Goal: Book appointment/travel/reservation

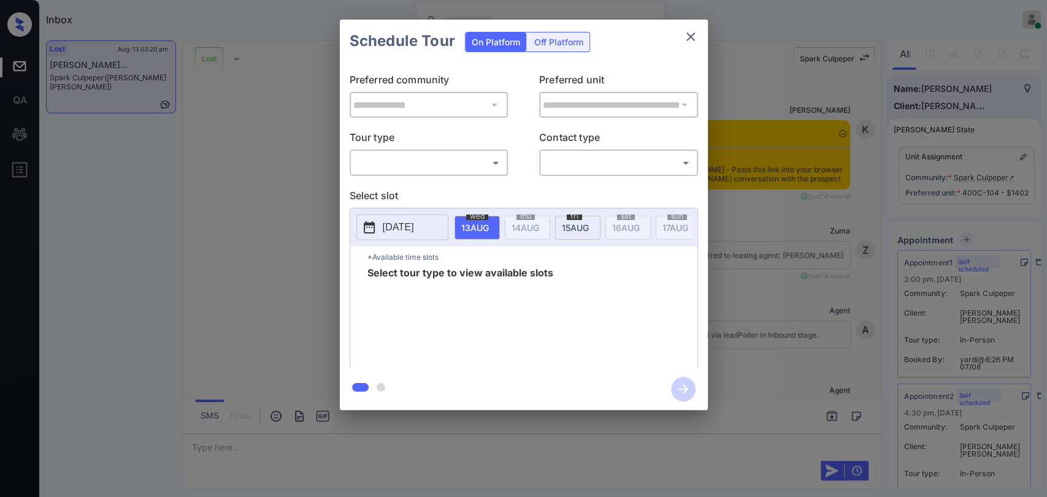
scroll to position [14674, 0]
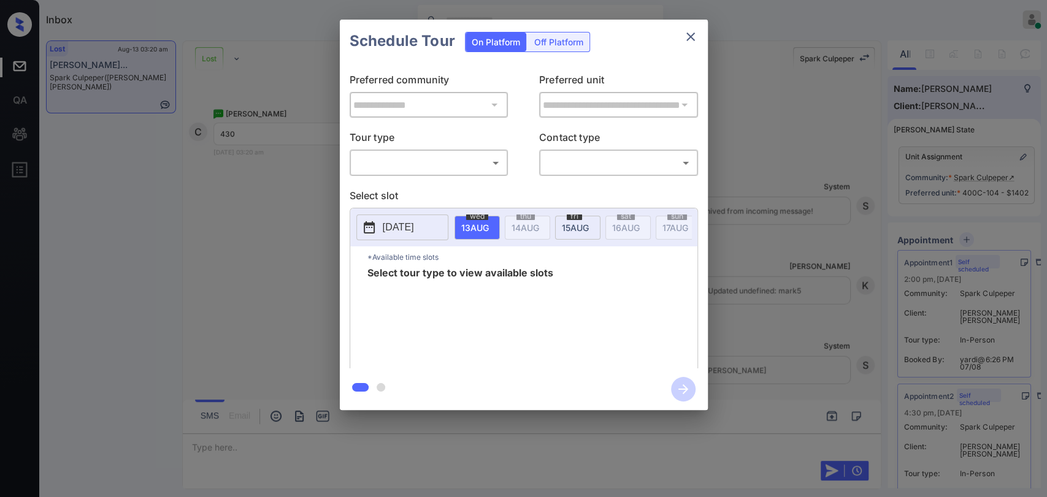
click at [449, 162] on body "Inbox Ajaya G Online Set yourself offline Set yourself on break Profile Switch …" at bounding box center [523, 248] width 1047 height 497
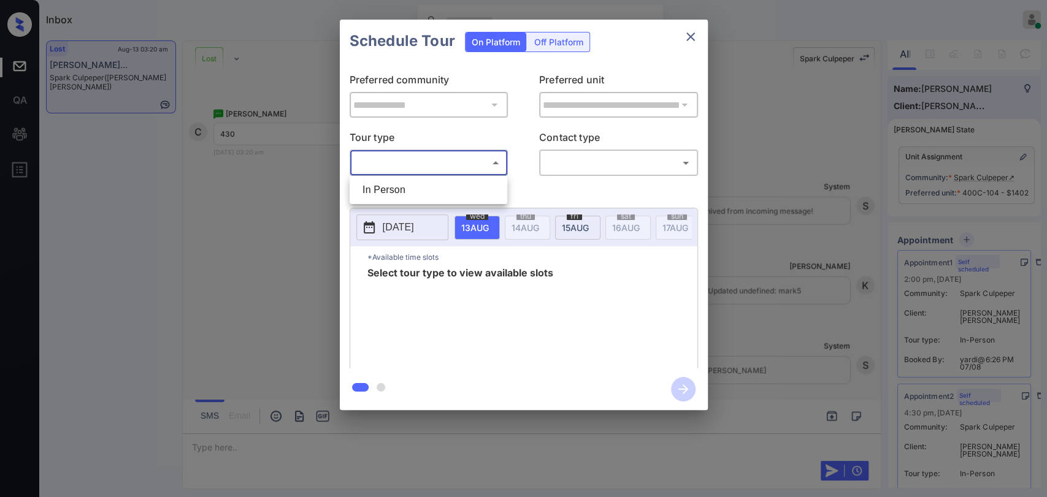
click at [446, 189] on li "In Person" at bounding box center [428, 190] width 151 height 22
type input "********"
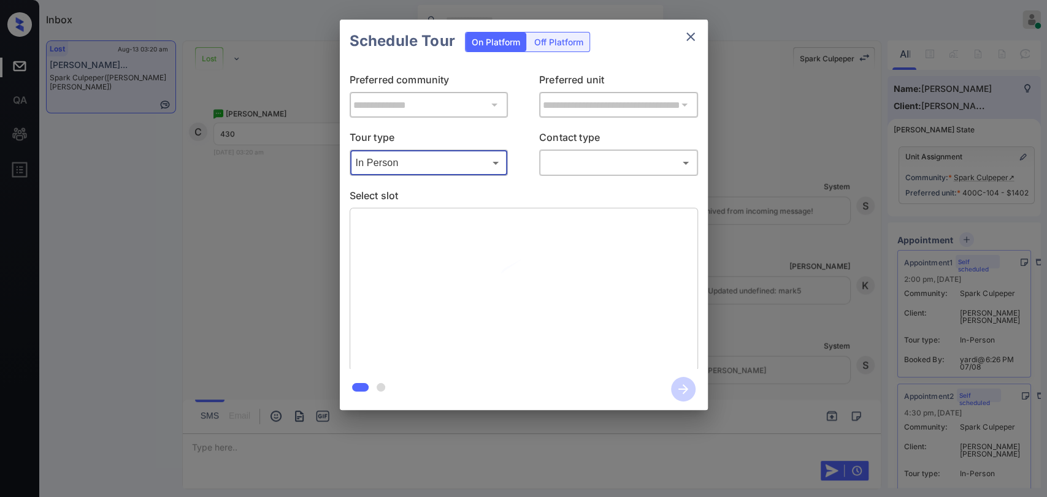
click at [581, 166] on body "Inbox Ajaya G Online Set yourself offline Set yourself on break Profile Switch …" at bounding box center [523, 248] width 1047 height 497
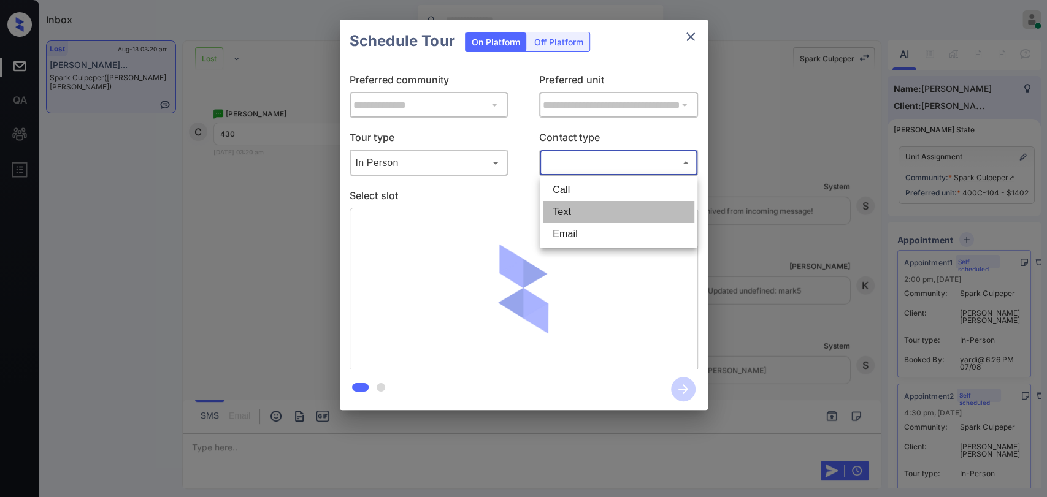
click at [568, 213] on li "Text" at bounding box center [618, 212] width 151 height 22
type input "****"
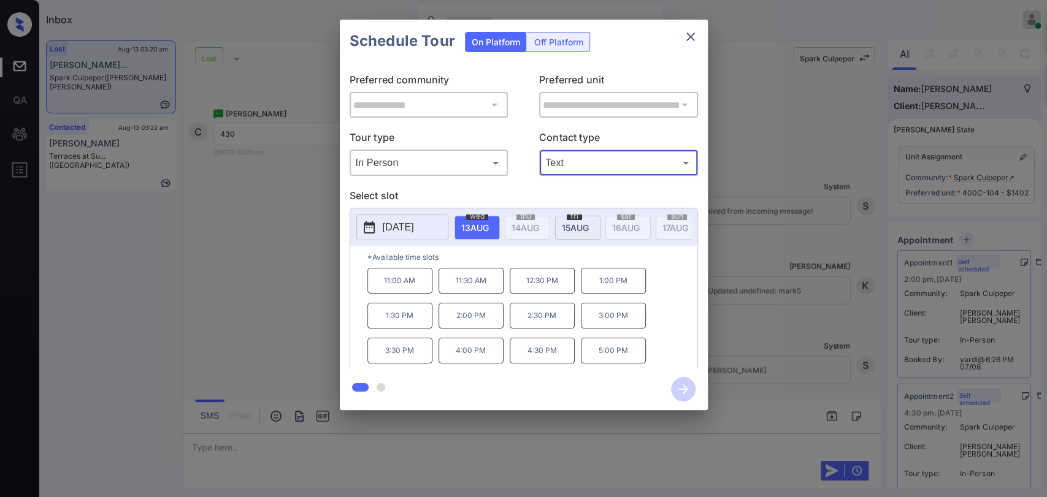
click at [489, 226] on span "15 AUG" at bounding box center [475, 228] width 28 height 10
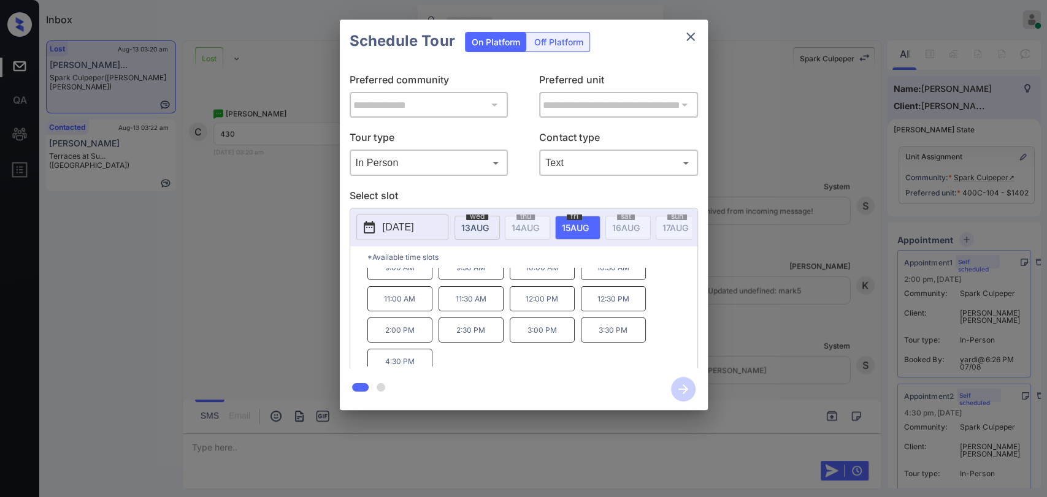
scroll to position [20, 0]
click at [421, 361] on p "4:30 PM" at bounding box center [399, 354] width 65 height 25
click at [682, 389] on icon "button" at bounding box center [683, 389] width 10 height 10
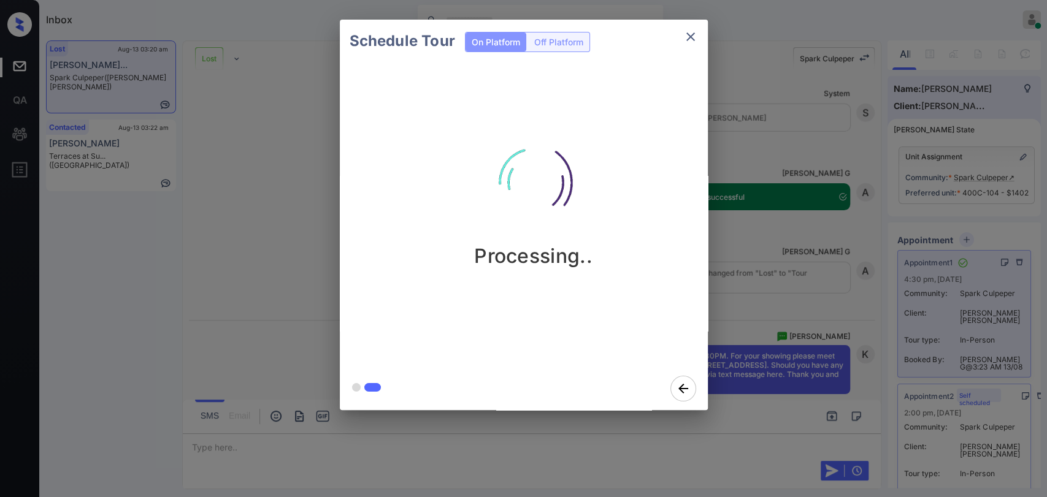
scroll to position [14934, 0]
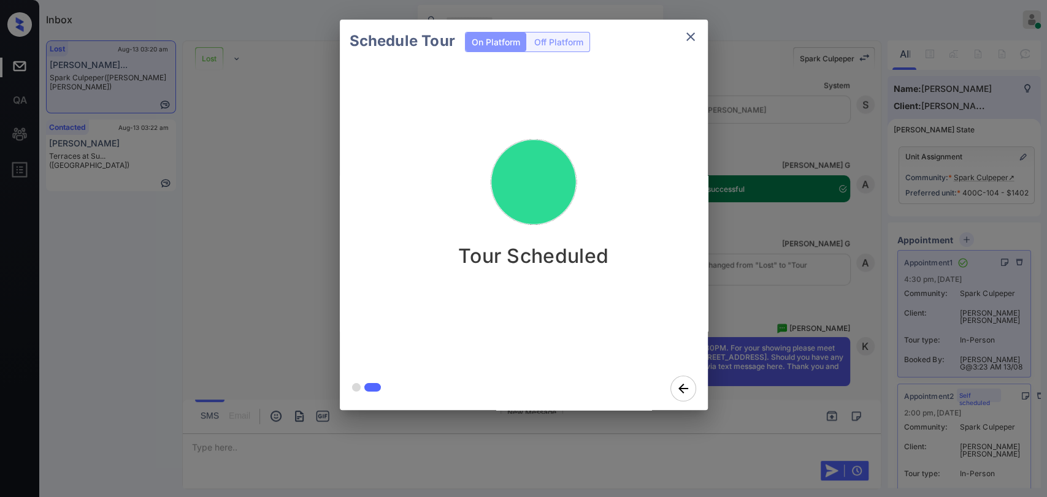
click at [285, 274] on div "Schedule Tour On Platform Off Platform Tour Scheduled" at bounding box center [523, 215] width 1047 height 430
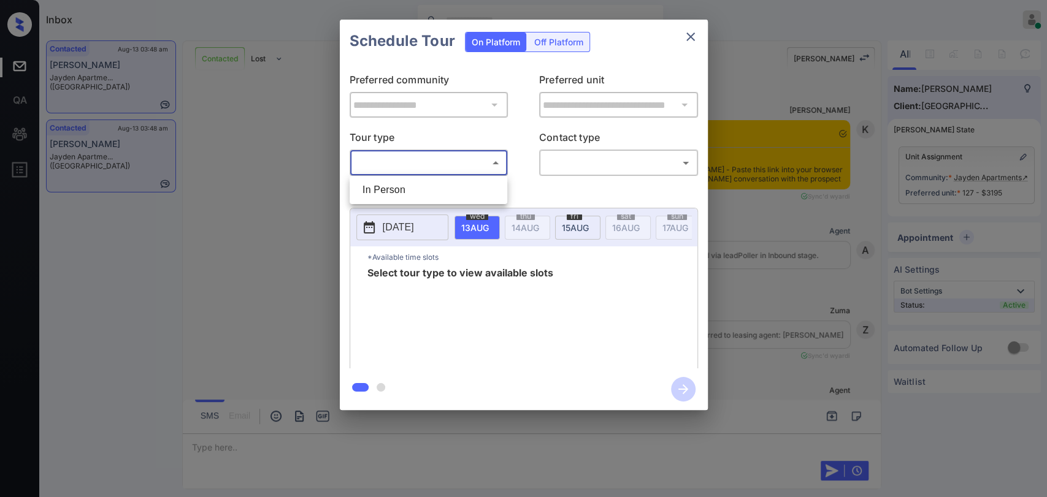
scroll to position [4268, 0]
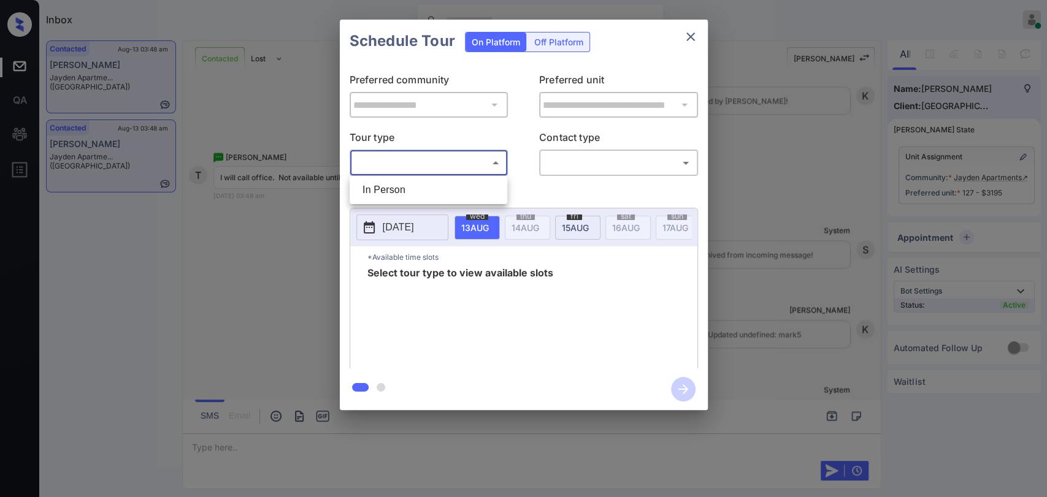
click at [429, 191] on li "In Person" at bounding box center [428, 190] width 151 height 22
type input "********"
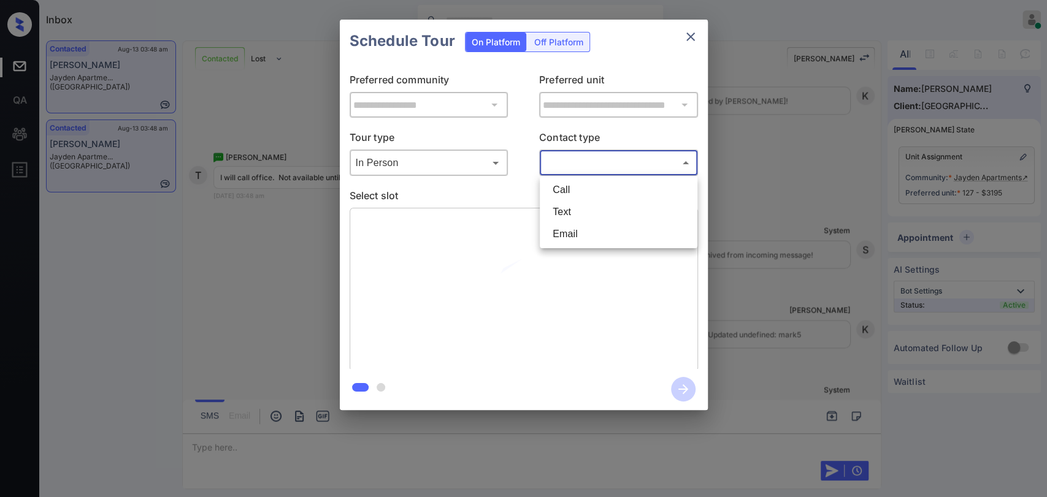
click at [549, 168] on body "Inbox Ajaya G Online Set yourself offline Set yourself on break Profile Switch …" at bounding box center [523, 248] width 1047 height 497
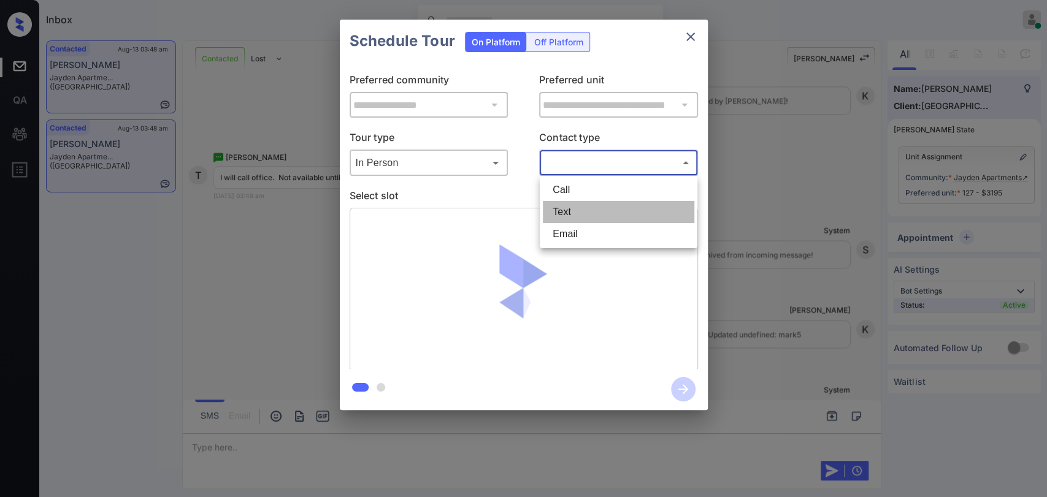
click at [563, 208] on li "Text" at bounding box center [618, 212] width 151 height 22
type input "****"
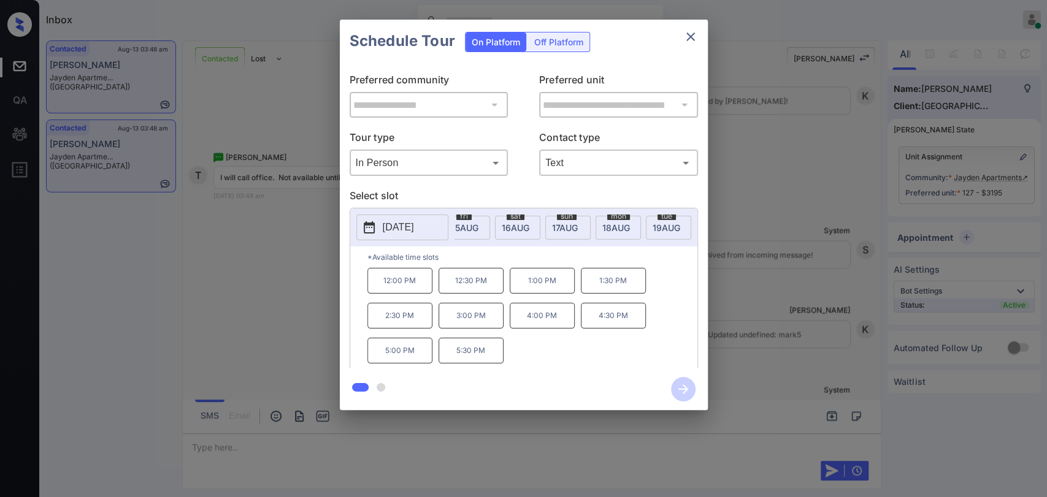
scroll to position [0, 136]
click at [353, 224] on span "19 AUG" at bounding box center [339, 228] width 28 height 10
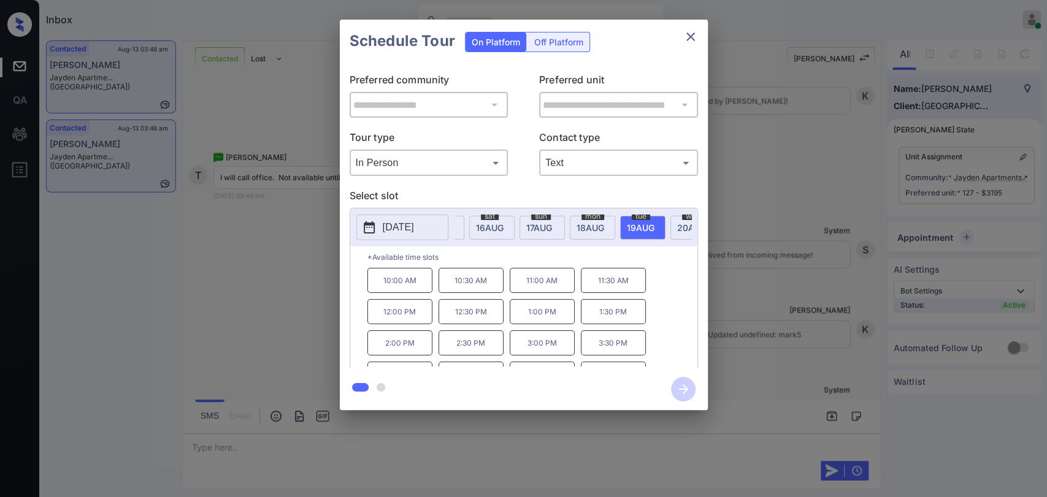
click at [796, 197] on div "**********" at bounding box center [523, 215] width 1047 height 430
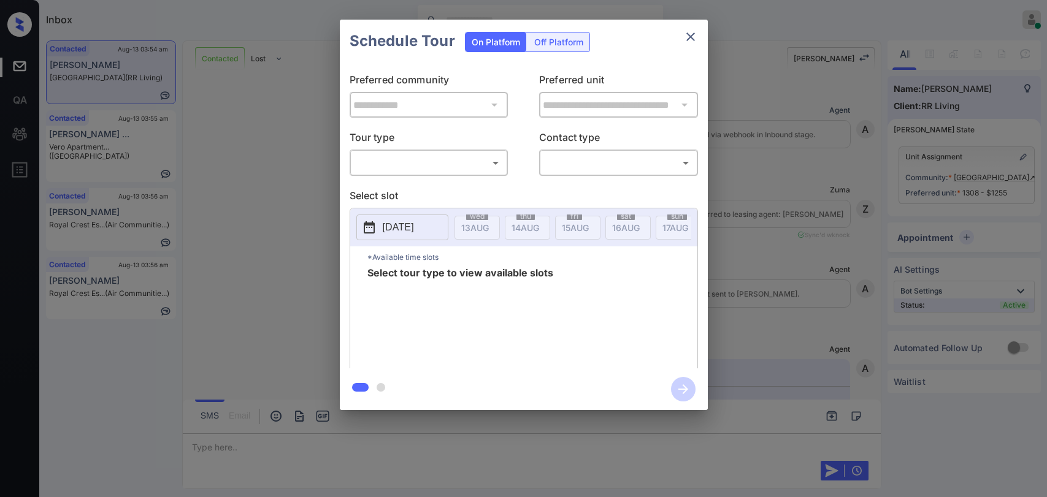
click at [440, 158] on body "Inbox Ajaya G Online Set yourself offline Set yourself on break Profile Switch …" at bounding box center [523, 248] width 1047 height 497
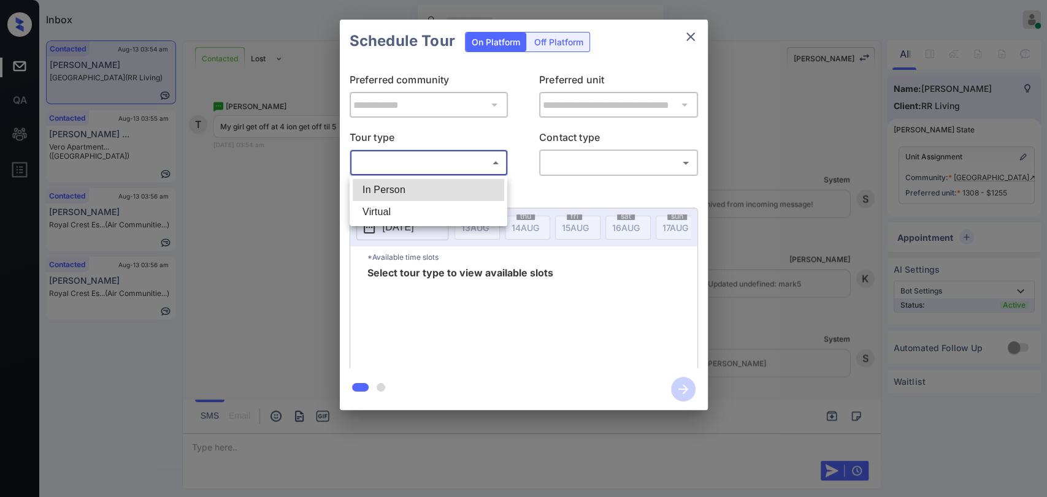
click at [435, 185] on li "In Person" at bounding box center [428, 190] width 151 height 22
type input "********"
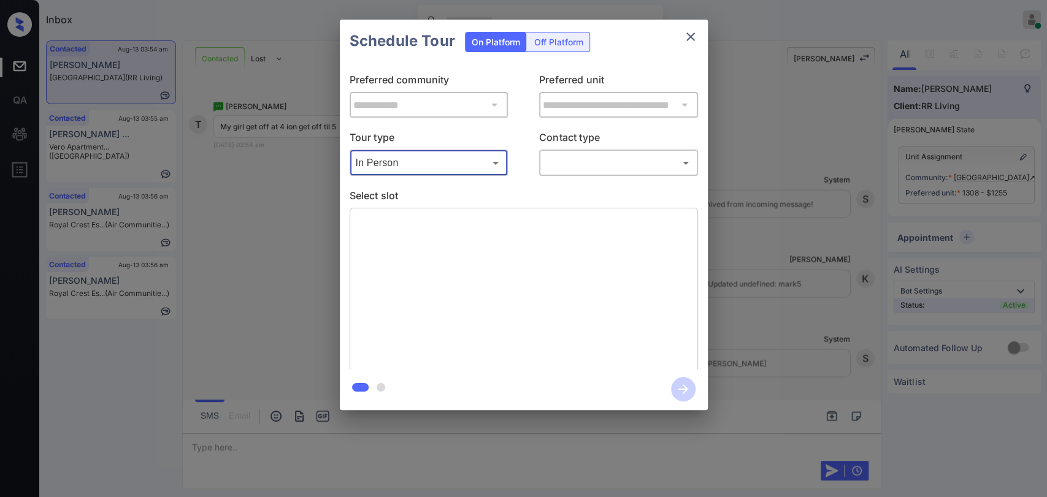
click at [562, 167] on body "Inbox Ajaya G Online Set yourself offline Set yourself on break Profile Switch …" at bounding box center [523, 248] width 1047 height 497
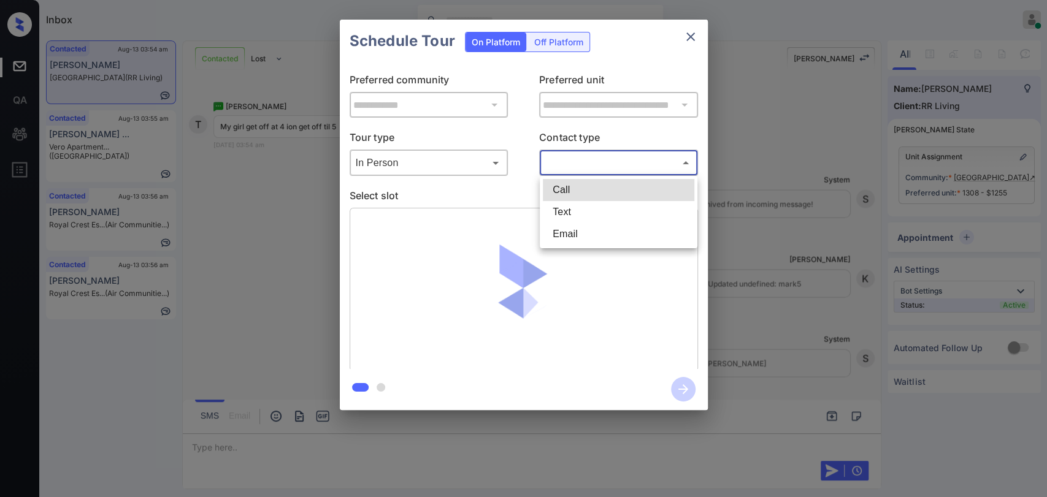
click at [555, 210] on li "Text" at bounding box center [618, 212] width 151 height 22
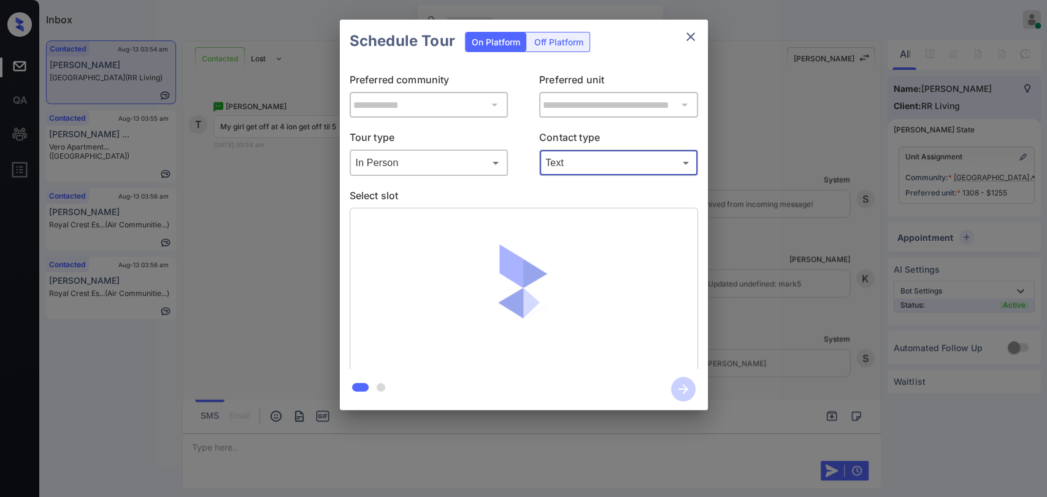
type input "****"
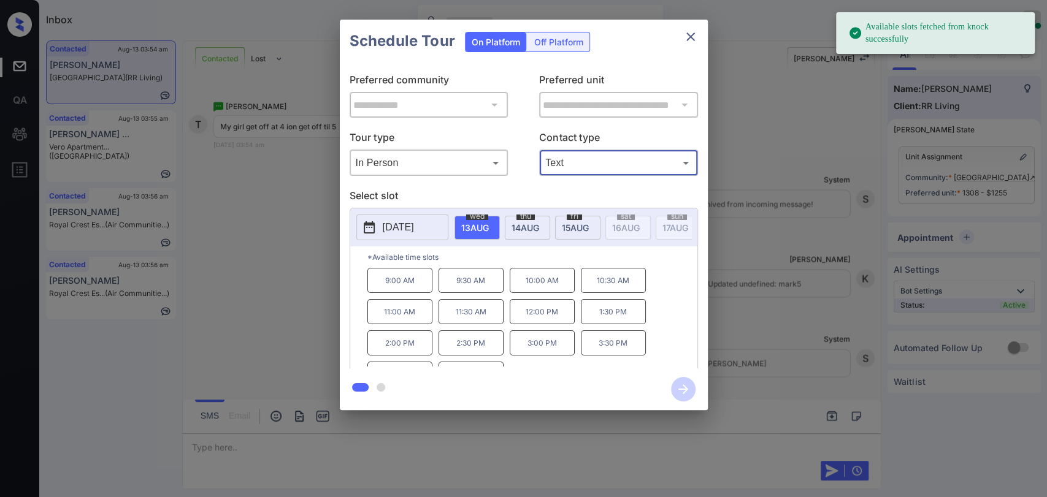
click at [489, 224] on span "15 AUG" at bounding box center [475, 228] width 28 height 10
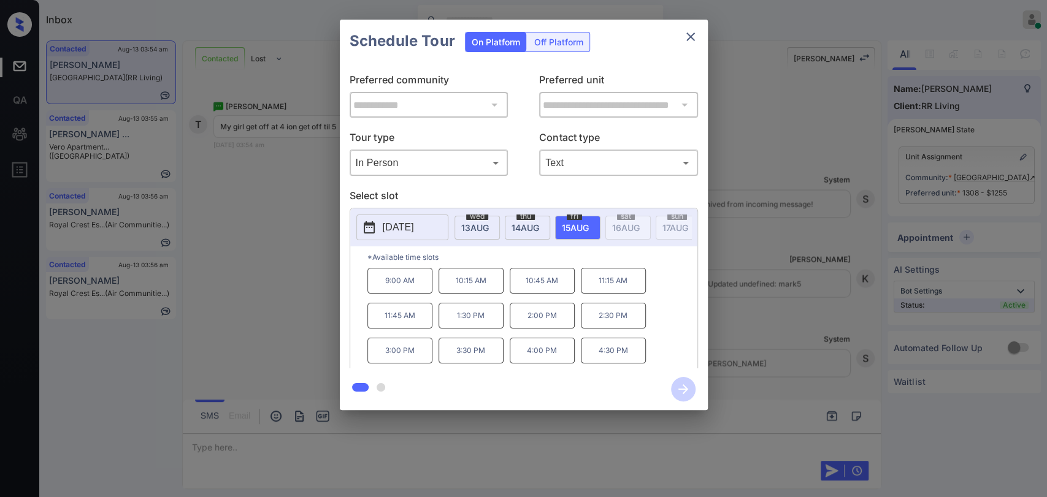
click at [489, 225] on span "14 AUG" at bounding box center [475, 228] width 28 height 10
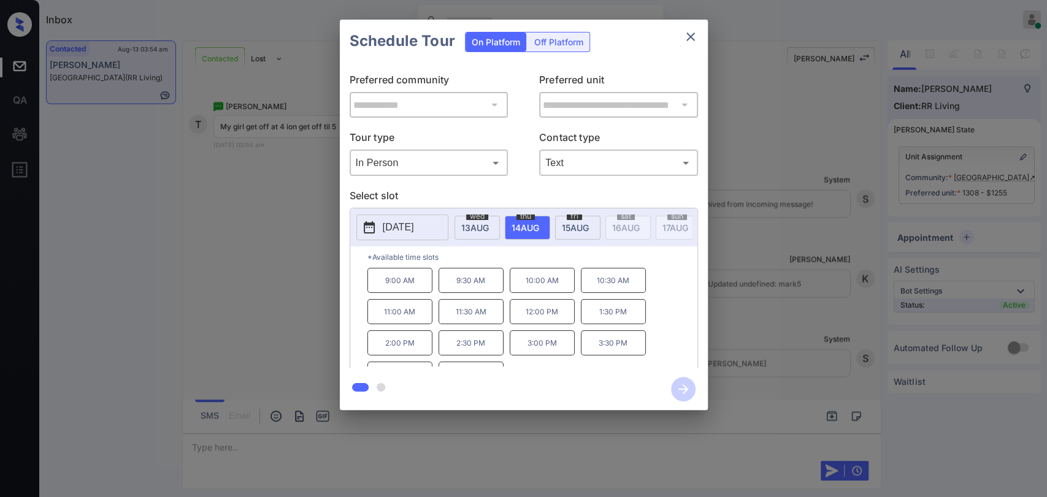
click at [483, 223] on span "13 AUG" at bounding box center [475, 228] width 28 height 10
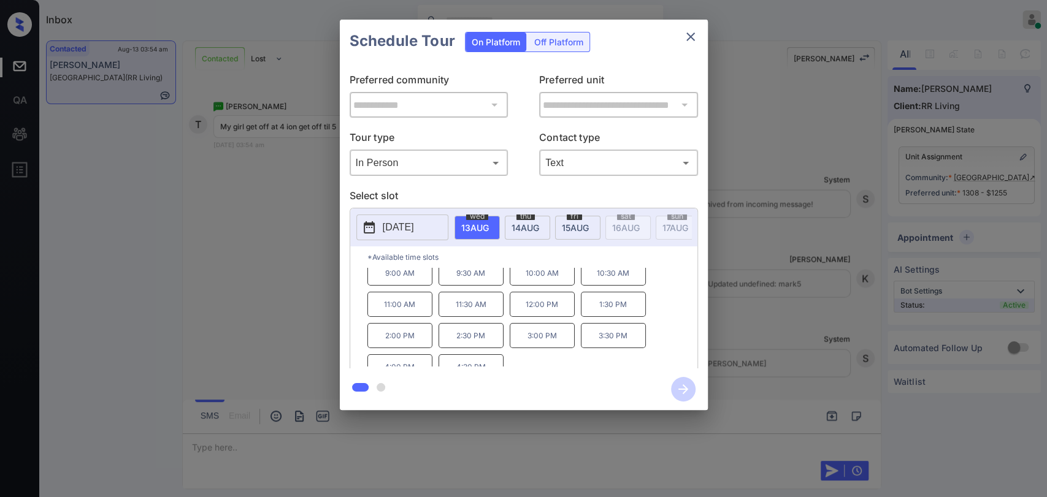
scroll to position [20, 0]
click at [540, 226] on div "[DATE]" at bounding box center [527, 228] width 45 height 24
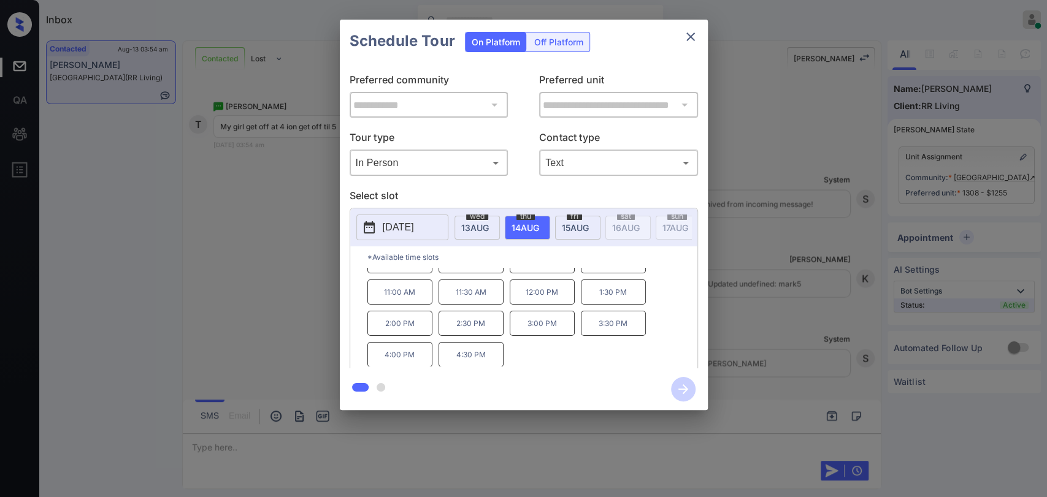
click at [489, 225] on span "15 AUG" at bounding box center [475, 228] width 28 height 10
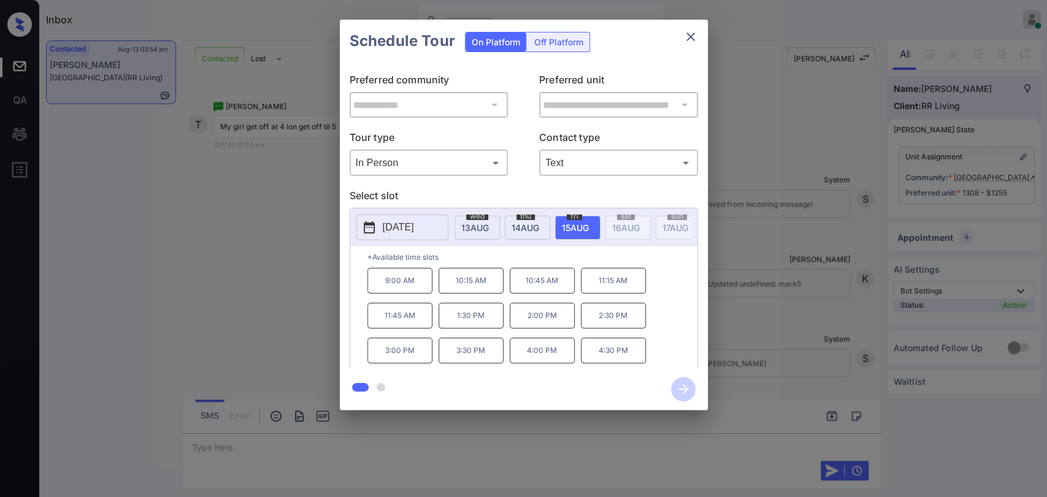
click at [762, 302] on div "**********" at bounding box center [523, 215] width 1047 height 430
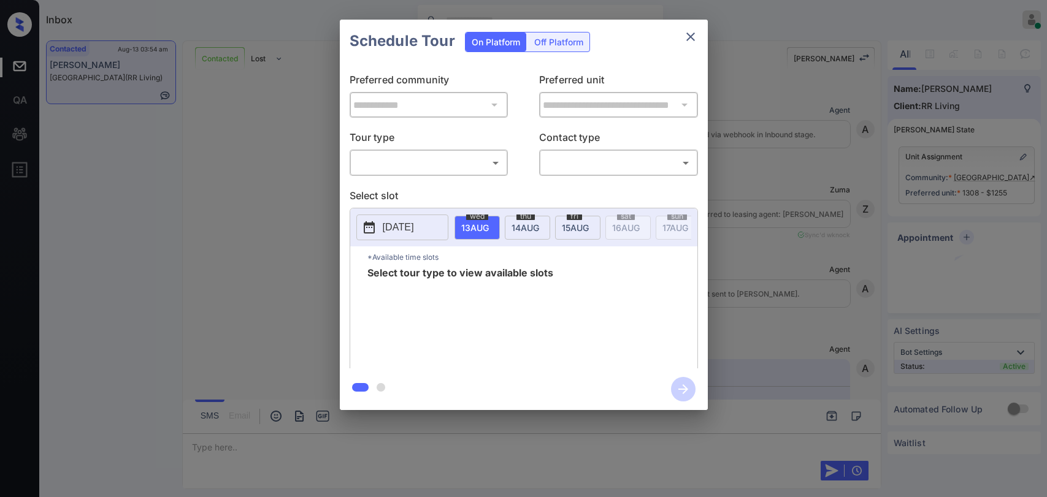
click at [434, 160] on body "Inbox [PERSON_NAME] G Online Set yourself offline Set yourself on break Profile…" at bounding box center [523, 248] width 1047 height 497
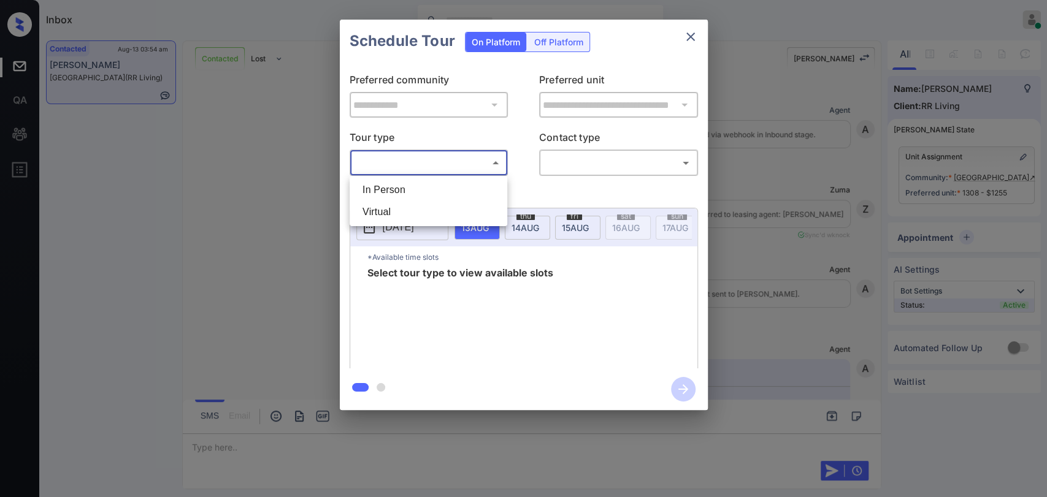
scroll to position [3866, 0]
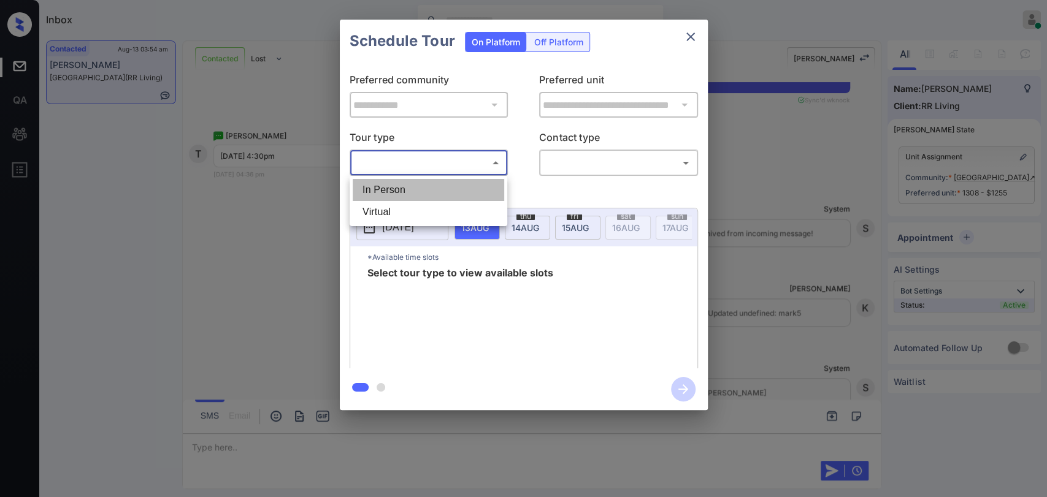
click at [422, 188] on li "In Person" at bounding box center [428, 190] width 151 height 22
type input "********"
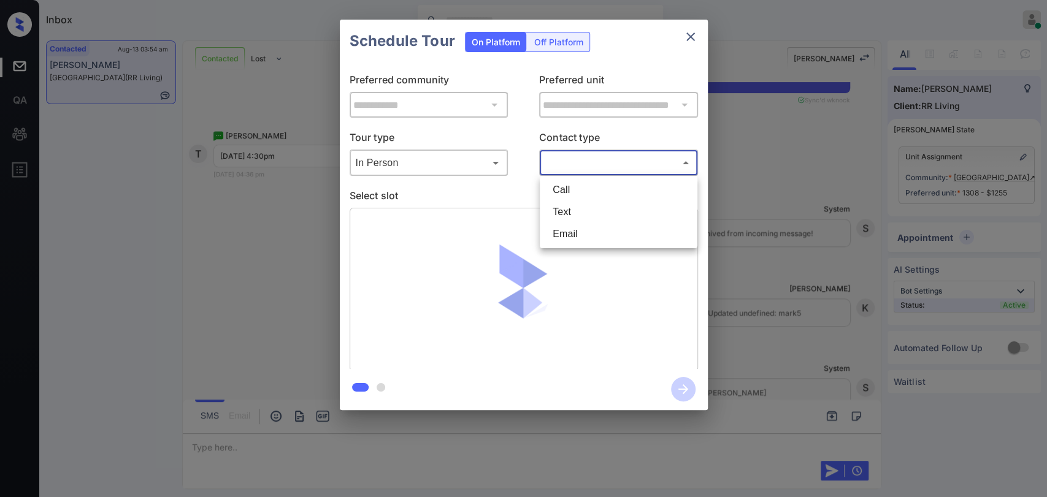
click at [570, 163] on body "Inbox [PERSON_NAME] G Online Set yourself offline Set yourself on break Profile…" at bounding box center [523, 248] width 1047 height 497
click at [568, 216] on li "Text" at bounding box center [618, 212] width 151 height 22
type input "****"
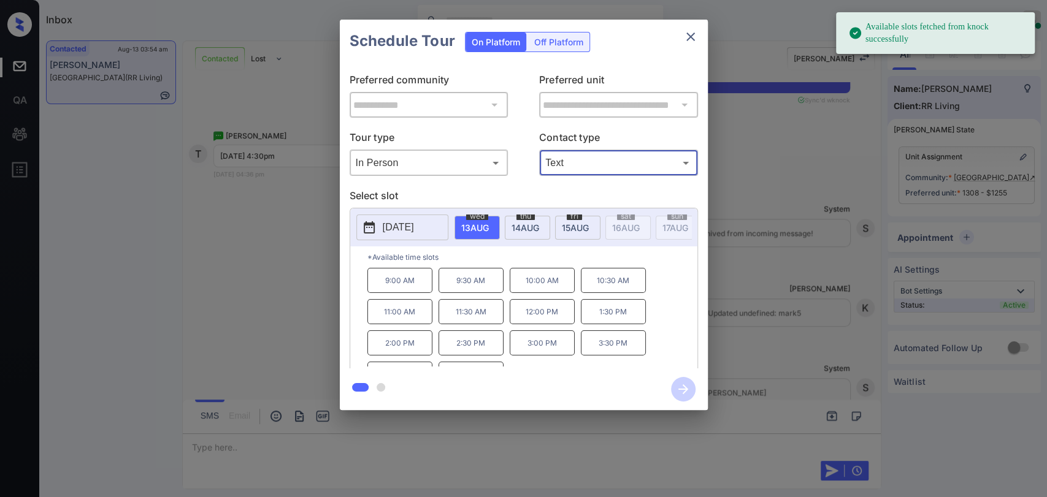
click at [532, 232] on div "[DATE]" at bounding box center [527, 228] width 45 height 24
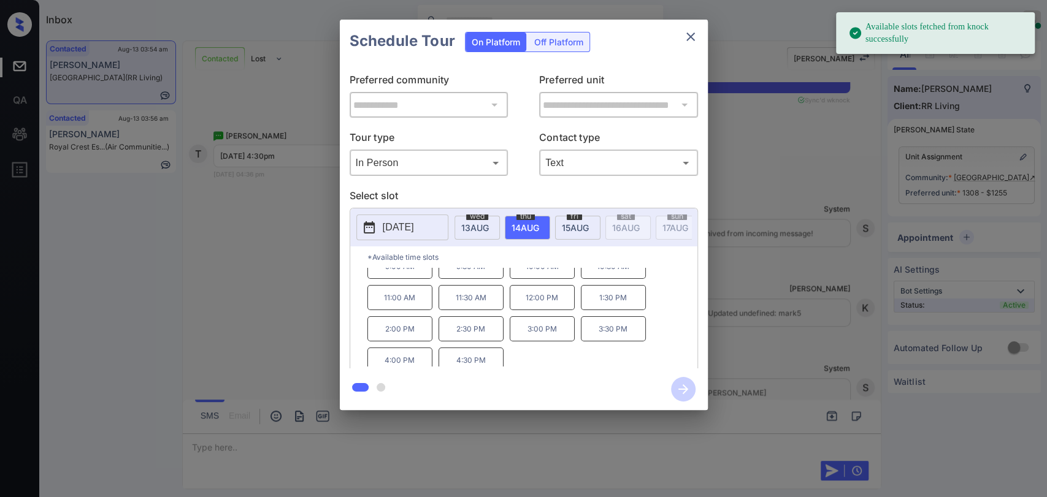
scroll to position [20, 0]
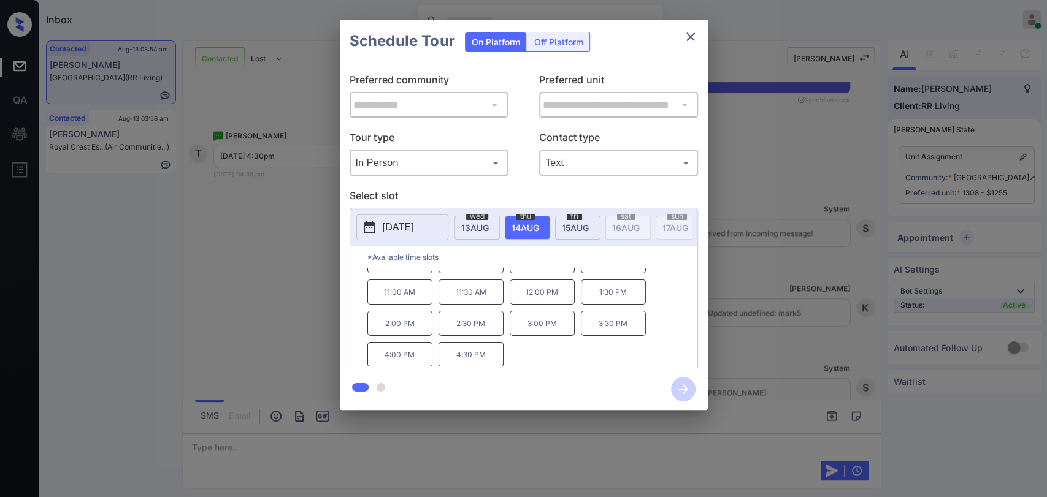
click at [483, 357] on p "4:30 PM" at bounding box center [470, 354] width 65 height 25
click at [683, 389] on icon "button" at bounding box center [683, 389] width 10 height 10
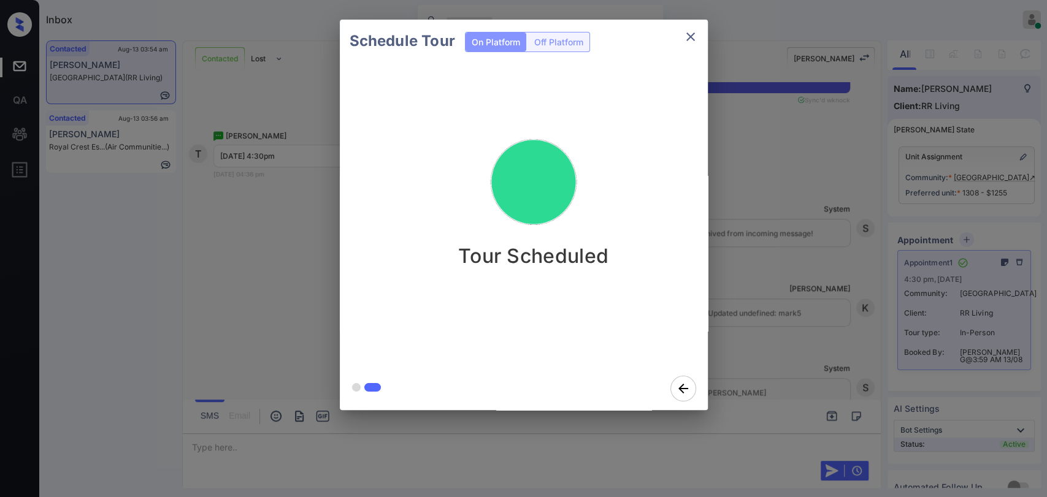
click at [307, 221] on div "Schedule Tour On Platform Off Platform Tour Scheduled" at bounding box center [523, 215] width 1047 height 430
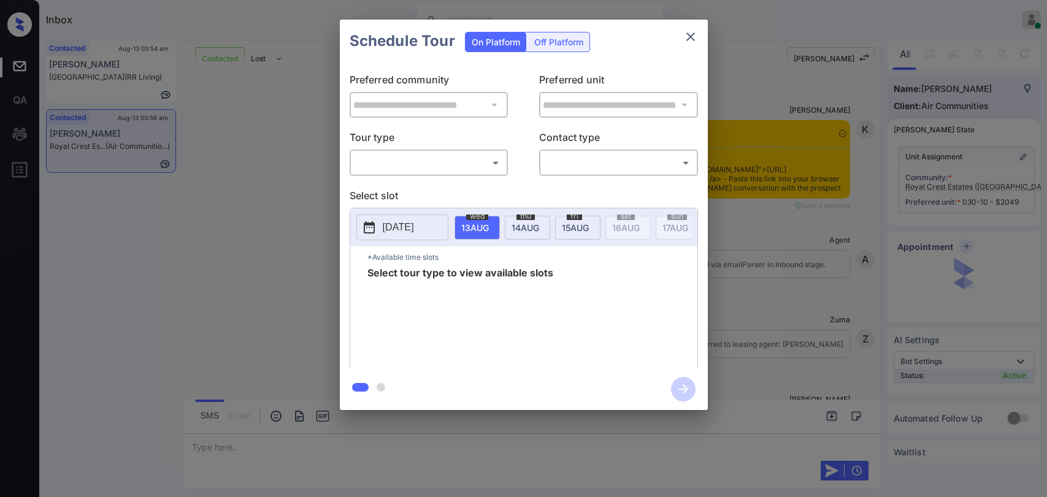
click at [420, 167] on body "Inbox Ajaya G Online Set yourself offline Set yourself on break Profile Switch …" at bounding box center [523, 248] width 1047 height 497
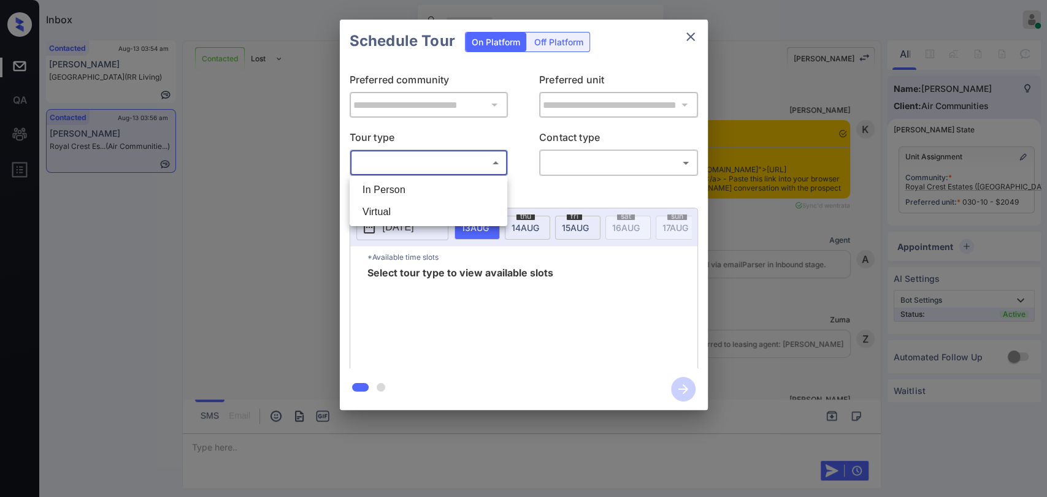
scroll to position [3371, 0]
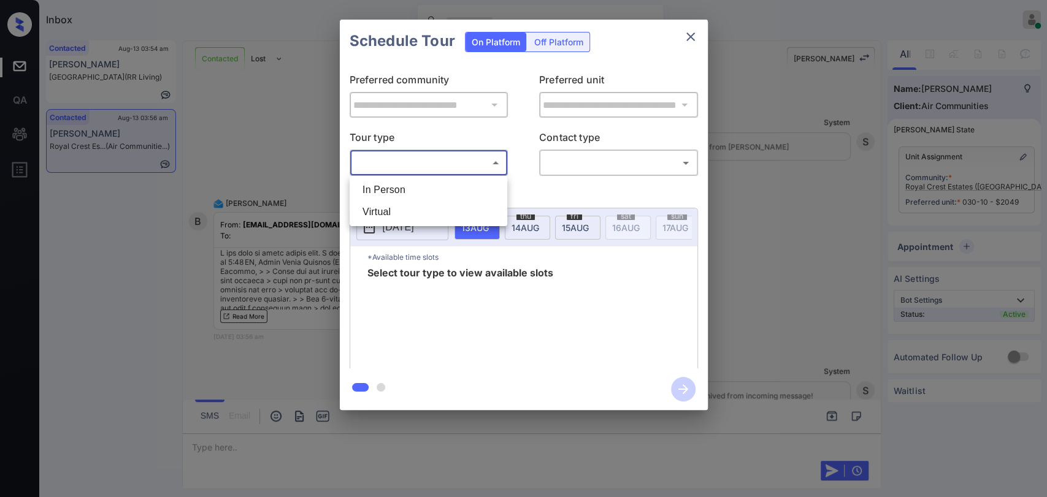
click at [418, 186] on li "In Person" at bounding box center [428, 190] width 151 height 22
type input "********"
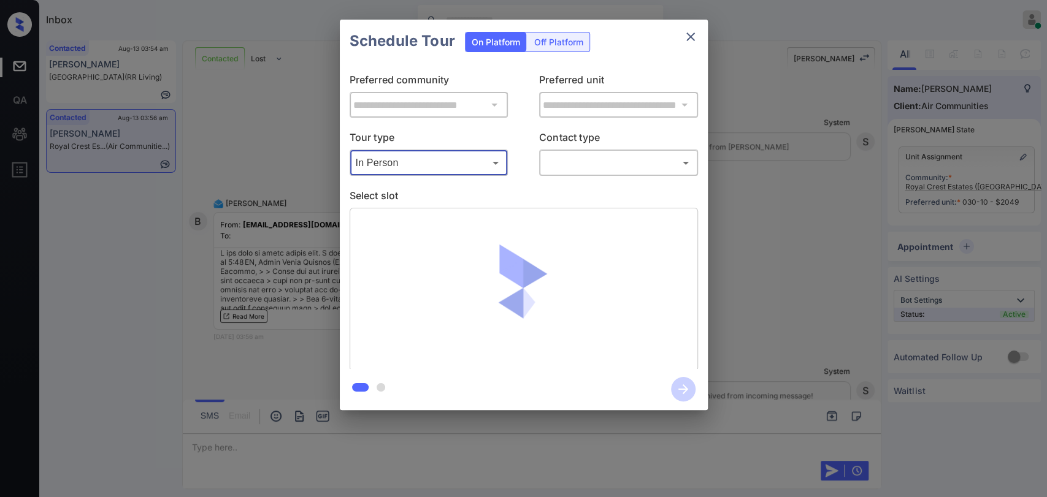
click at [552, 172] on body "Inbox Ajaya G Online Set yourself offline Set yourself on break Profile Switch …" at bounding box center [523, 248] width 1047 height 497
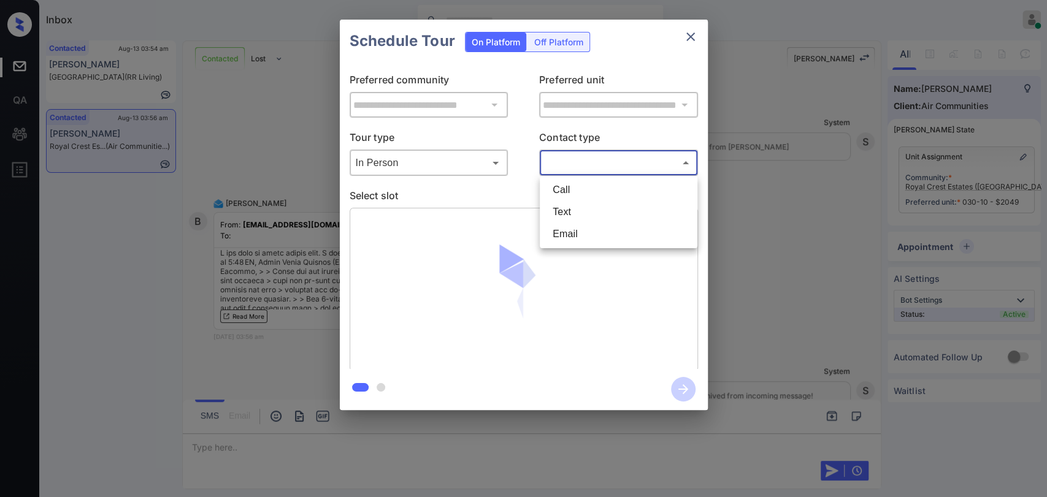
click at [572, 224] on li "Email" at bounding box center [618, 234] width 151 height 22
click at [571, 172] on body "Inbox Ajaya G Online Set yourself offline Set yourself on break Profile Switch …" at bounding box center [523, 248] width 1047 height 497
click at [572, 211] on li "Text" at bounding box center [618, 212] width 151 height 22
type input "****"
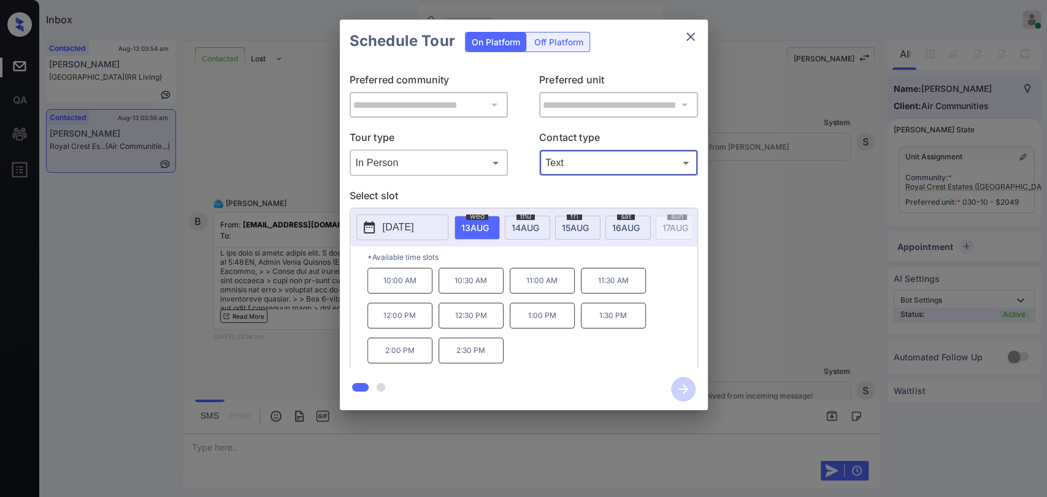
click at [746, 270] on div "**********" at bounding box center [523, 215] width 1047 height 430
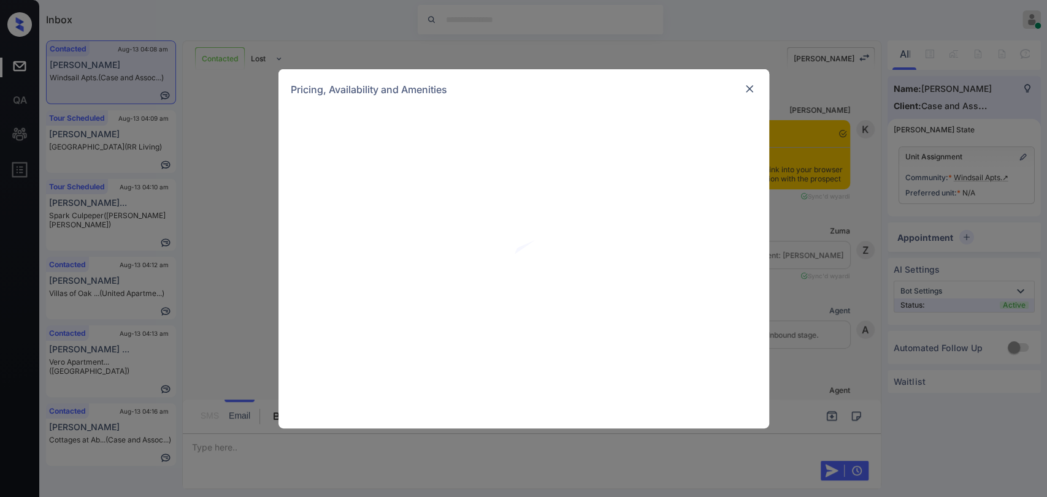
scroll to position [1611, 0]
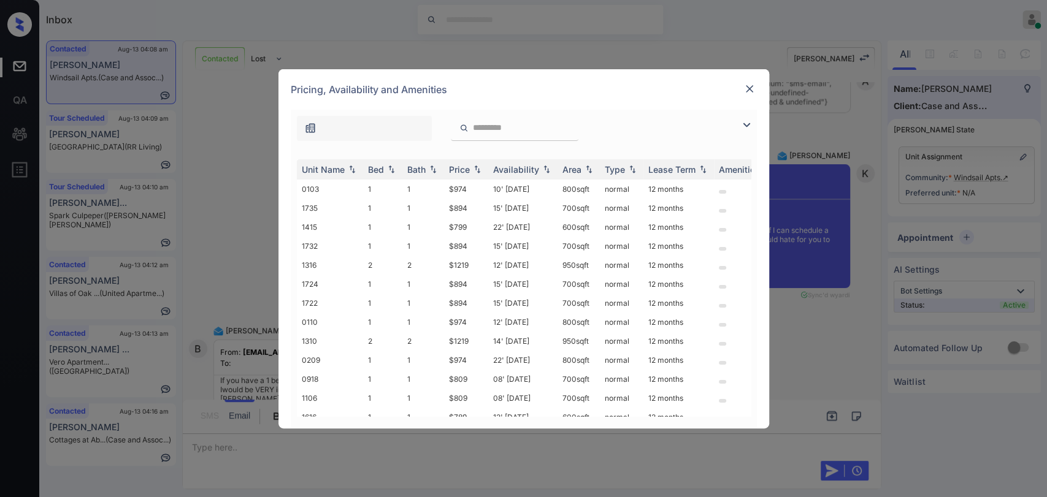
click at [741, 126] on img at bounding box center [746, 125] width 15 height 15
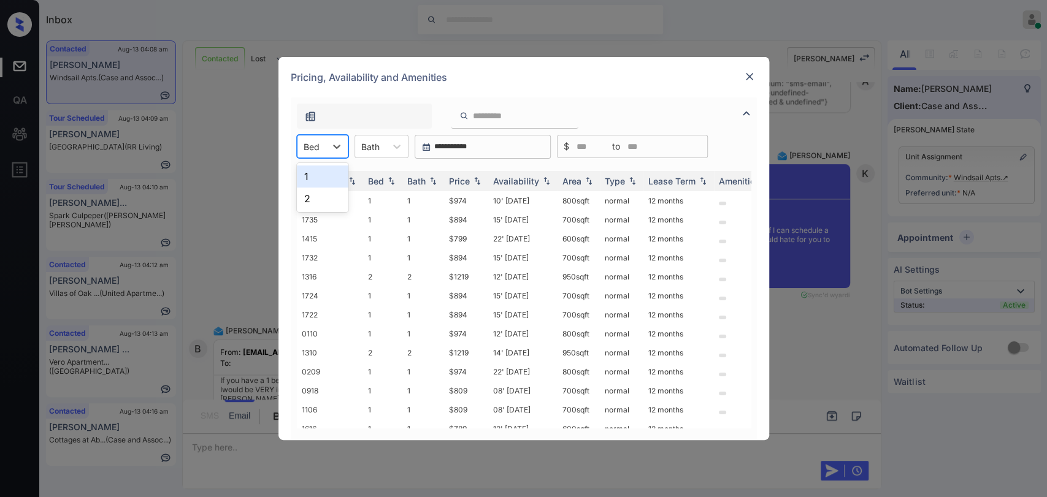
drag, startPoint x: 299, startPoint y: 140, endPoint x: 314, endPoint y: 151, distance: 18.0
click at [300, 140] on div "Bed" at bounding box center [311, 147] width 28 height 18
click at [312, 173] on div "1" at bounding box center [323, 177] width 52 height 22
click at [386, 148] on div "Bath" at bounding box center [376, 147] width 31 height 18
click at [376, 172] on div "1" at bounding box center [388, 177] width 54 height 22
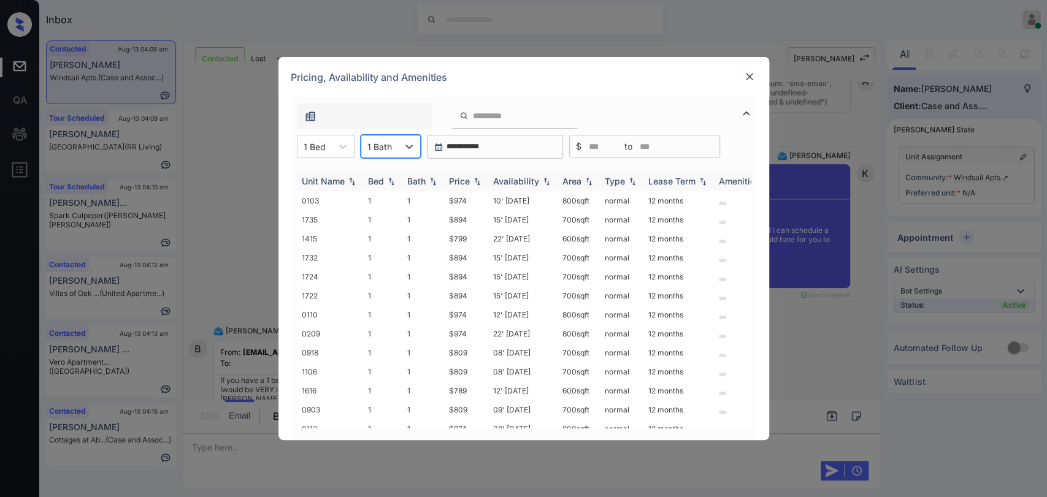
click at [466, 180] on div "Price" at bounding box center [459, 181] width 21 height 10
click at [460, 253] on td "$809" at bounding box center [466, 257] width 44 height 19
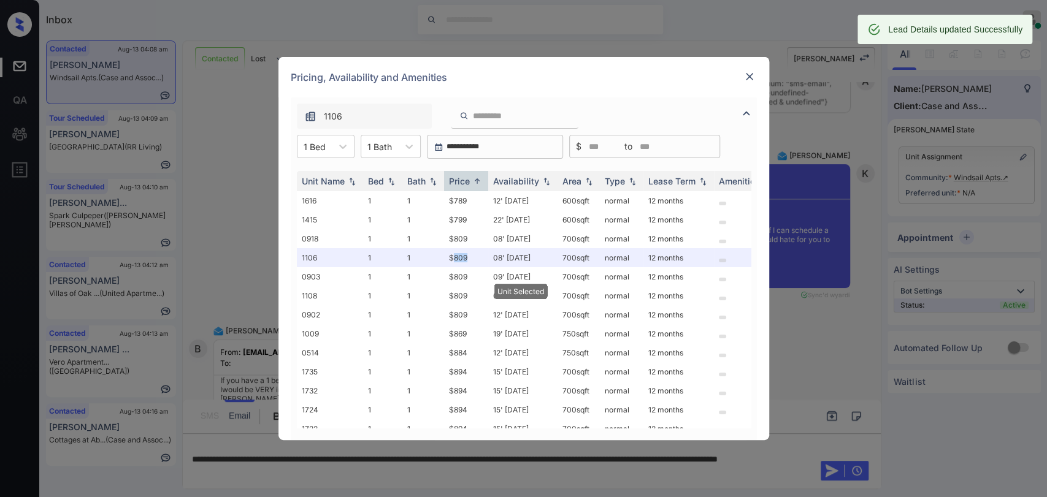
click at [748, 76] on img at bounding box center [749, 77] width 12 height 12
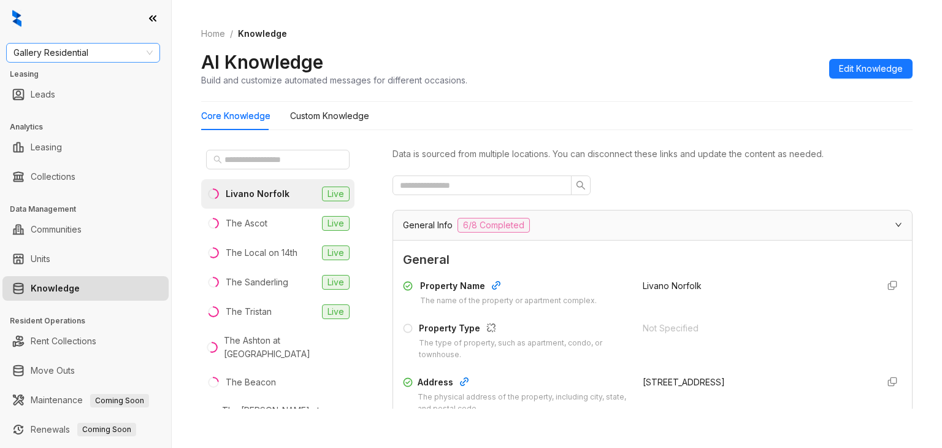
click at [90, 55] on span "Gallery Residential" at bounding box center [82, 53] width 139 height 18
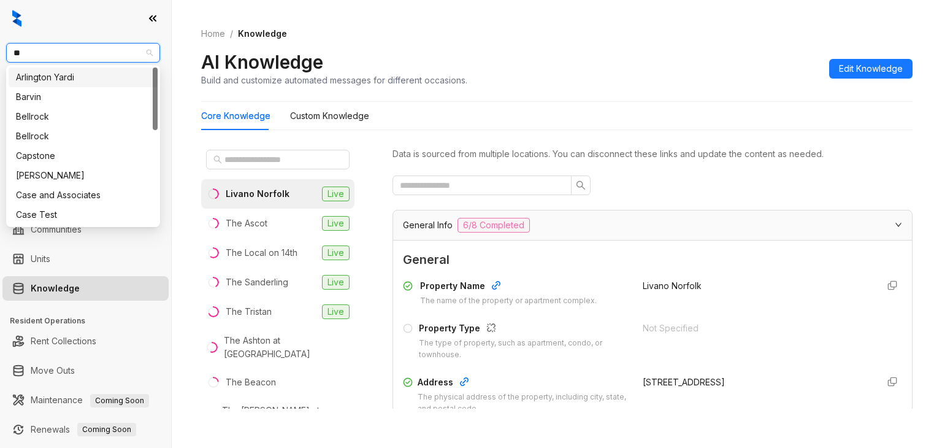
type input "***"
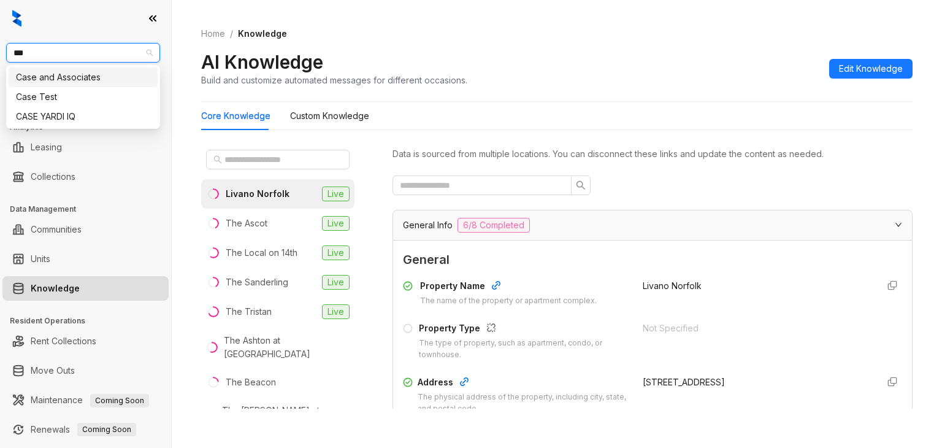
click at [82, 76] on div "Case and Associates" at bounding box center [83, 77] width 134 height 13
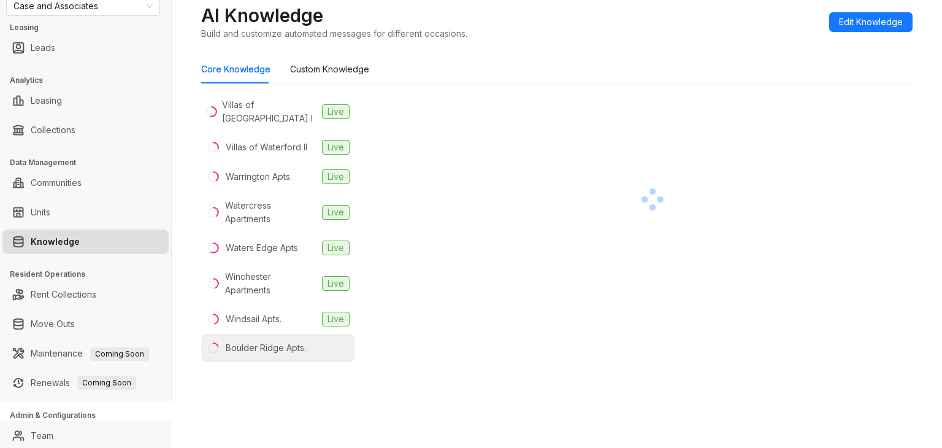
scroll to position [78, 0]
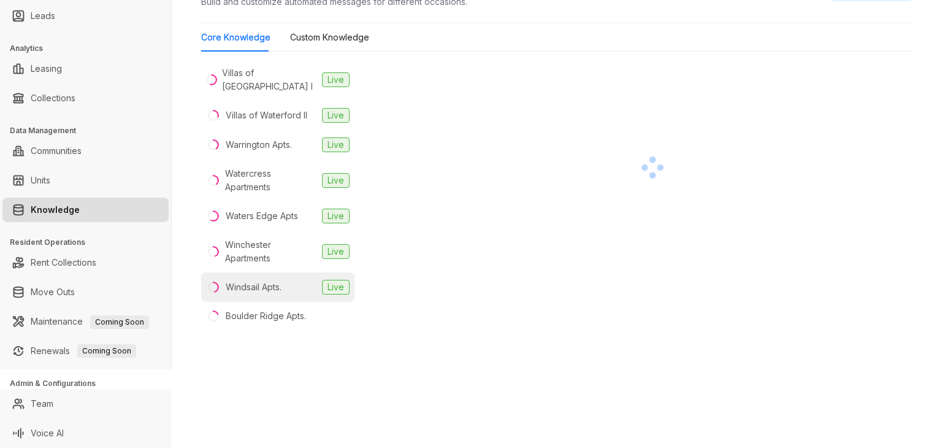
click at [260, 292] on div "Windsail Apts." at bounding box center [254, 286] width 56 height 13
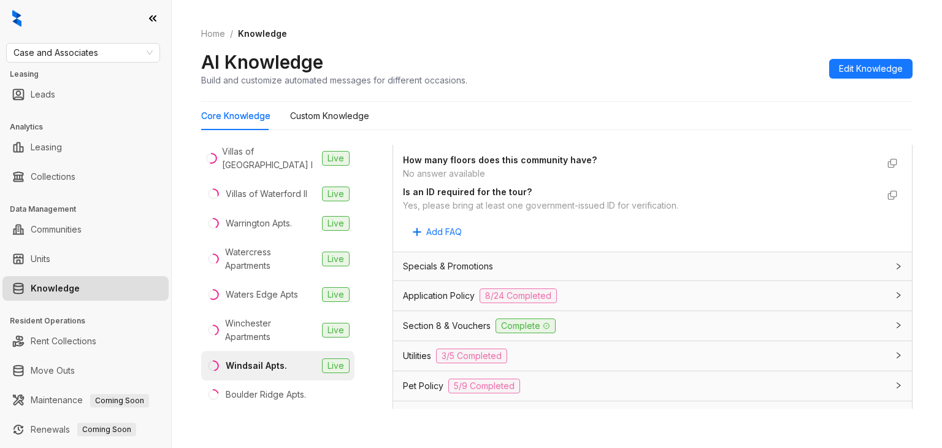
scroll to position [797, 0]
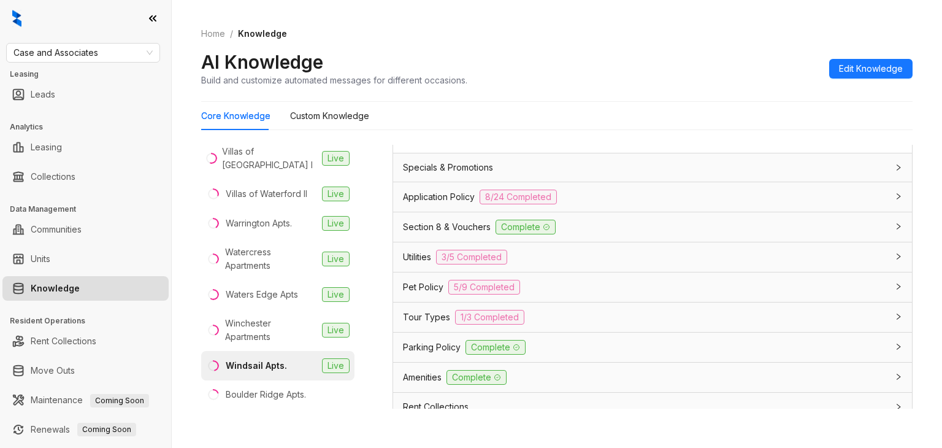
click at [420, 261] on span "Utilities" at bounding box center [417, 256] width 28 height 13
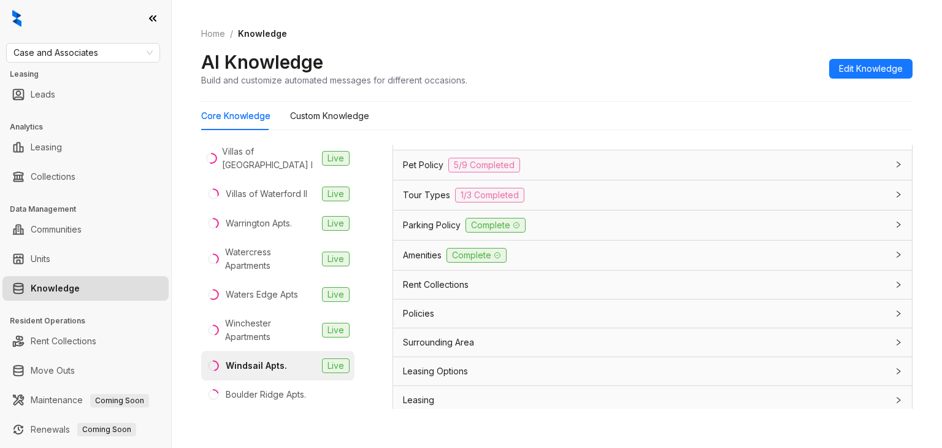
scroll to position [1477, 0]
click at [423, 247] on span "Amenities" at bounding box center [422, 253] width 39 height 13
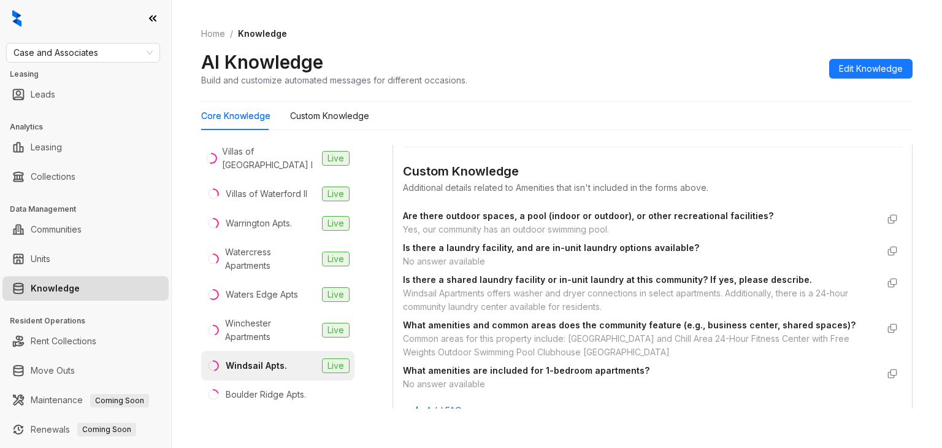
scroll to position [1784, 0]
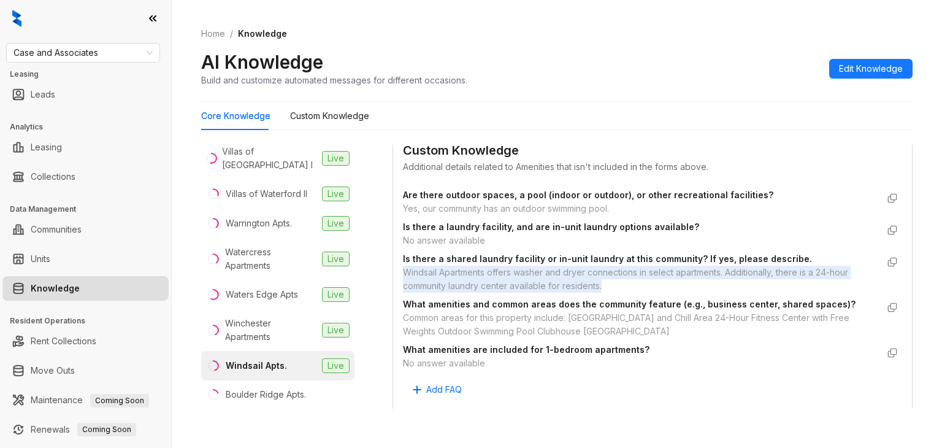
drag, startPoint x: 627, startPoint y: 298, endPoint x: 405, endPoint y: 280, distance: 222.7
click at [405, 280] on div "Windsail Apartments offers washer and dryer connections in select apartments. A…" at bounding box center [640, 278] width 475 height 27
copy div "Windsail Apartments offers washer and dryer connections in select apartments. A…"
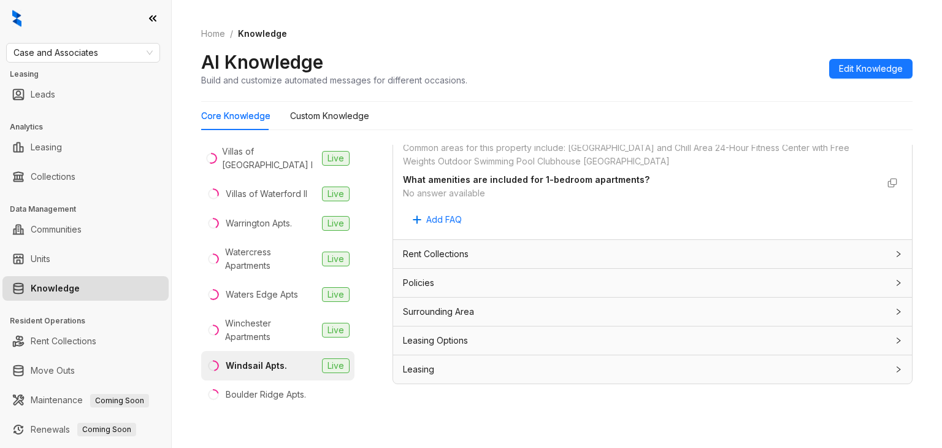
scroll to position [39, 0]
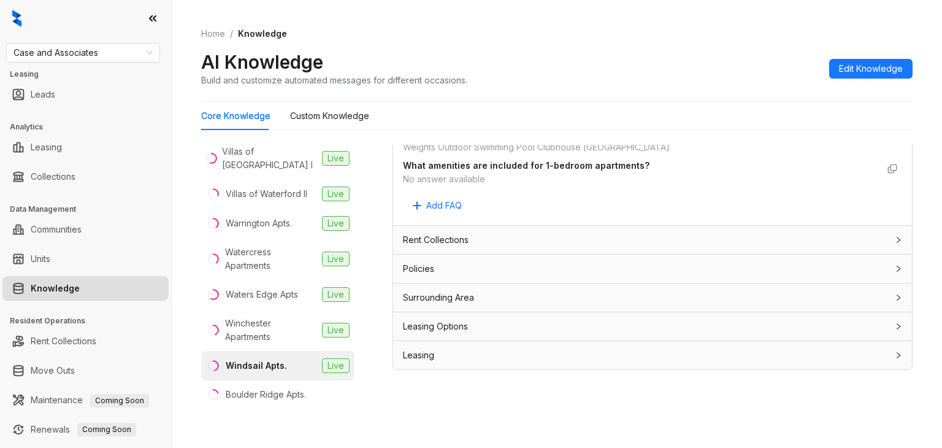
drag, startPoint x: 411, startPoint y: 352, endPoint x: 437, endPoint y: 348, distance: 25.5
click at [412, 352] on span "Leasing" at bounding box center [418, 354] width 31 height 13
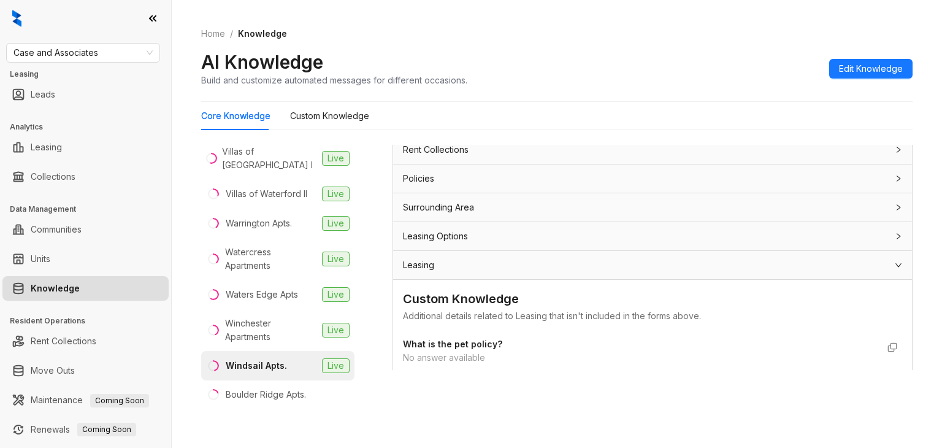
scroll to position [2000, 0]
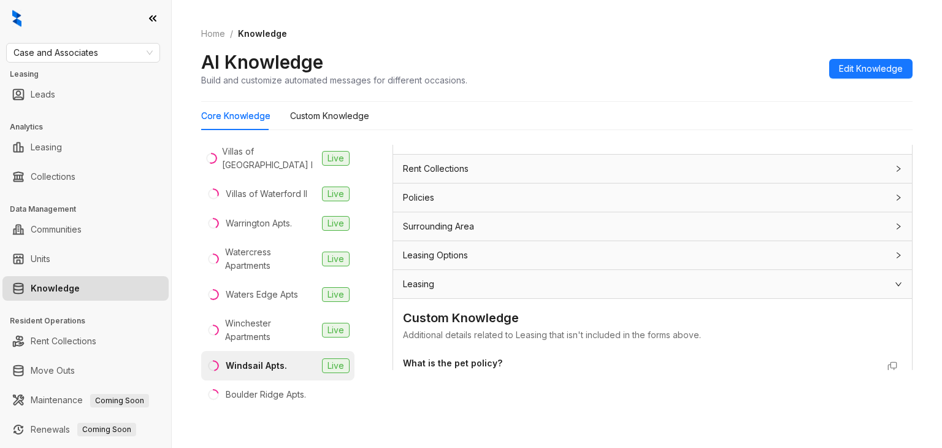
click at [432, 269] on div "Leasing Options" at bounding box center [652, 255] width 519 height 28
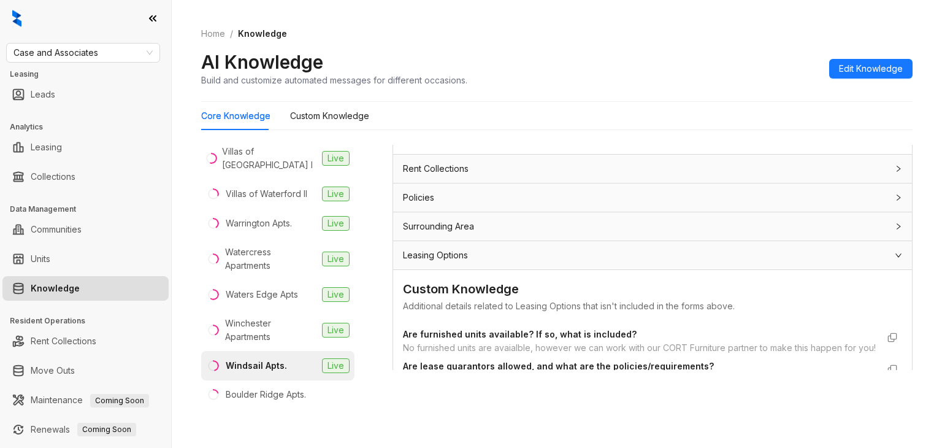
click at [422, 202] on span "Policies" at bounding box center [418, 197] width 31 height 13
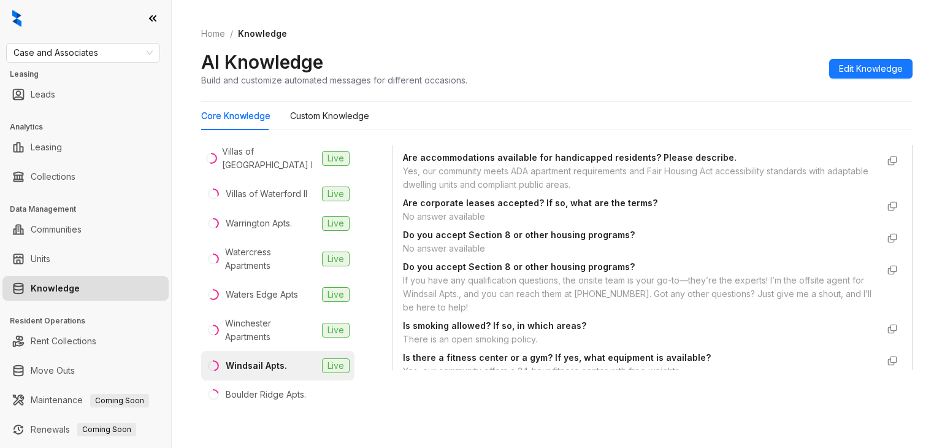
scroll to position [2123, 0]
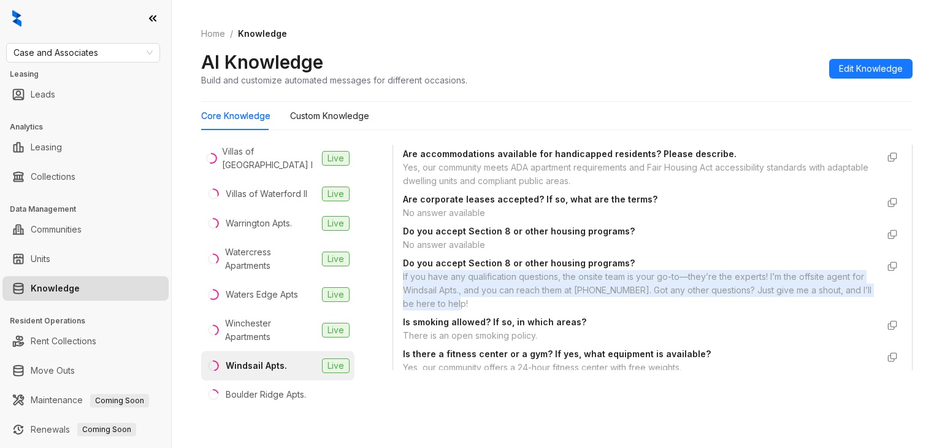
drag, startPoint x: 399, startPoint y: 282, endPoint x: 500, endPoint y: 315, distance: 105.7
click at [500, 315] on div "Custom Knowledge Additional details related to Policies that isn't included in …" at bounding box center [652, 294] width 519 height 409
copy div "If you have any qualification questions, the onsite team is your go-to—they’re …"
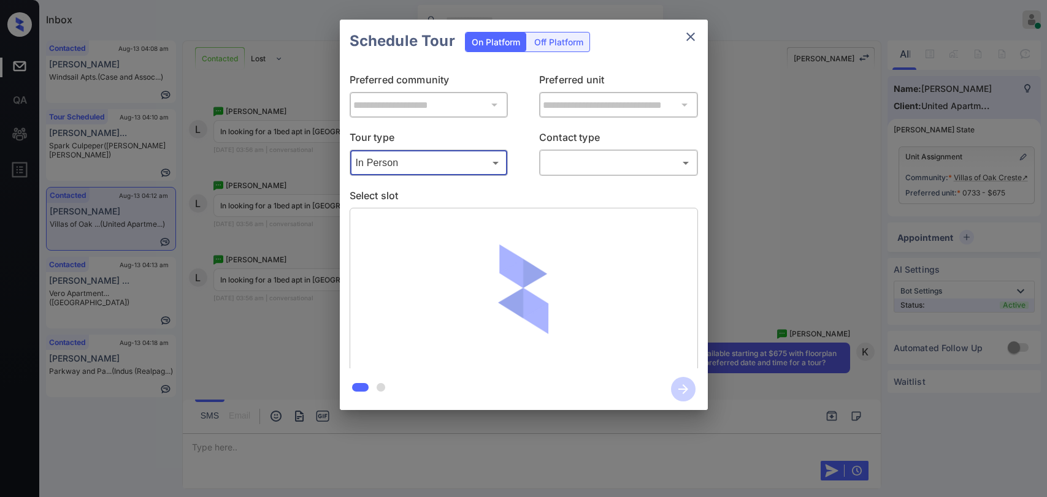
click at [564, 166] on div at bounding box center [523, 248] width 1047 height 497
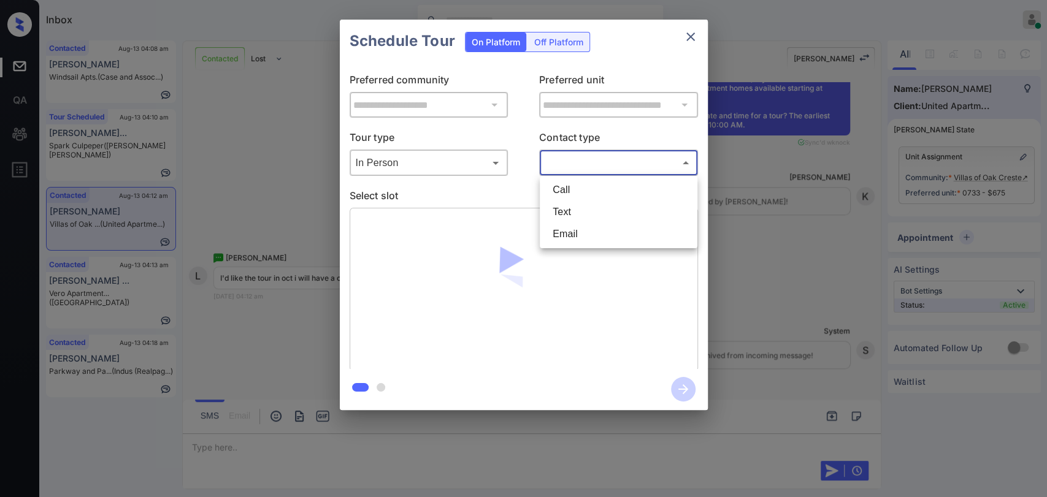
click at [567, 171] on body "Inbox Ajaya G Online Set yourself offline Set yourself on break Profile Switch …" at bounding box center [523, 248] width 1047 height 497
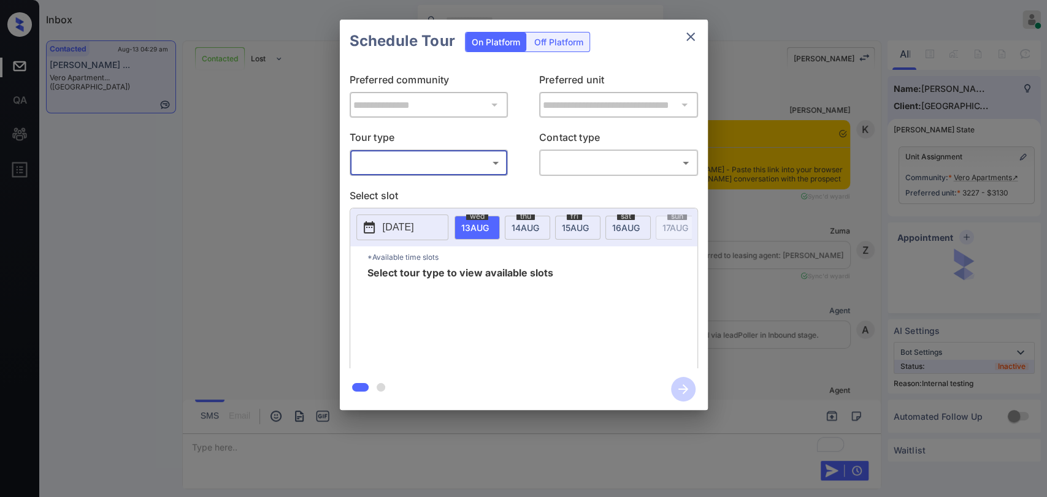
click at [440, 161] on body "Inbox Ajaya G Online Set yourself offline Set yourself on break Profile Switch …" at bounding box center [523, 248] width 1047 height 497
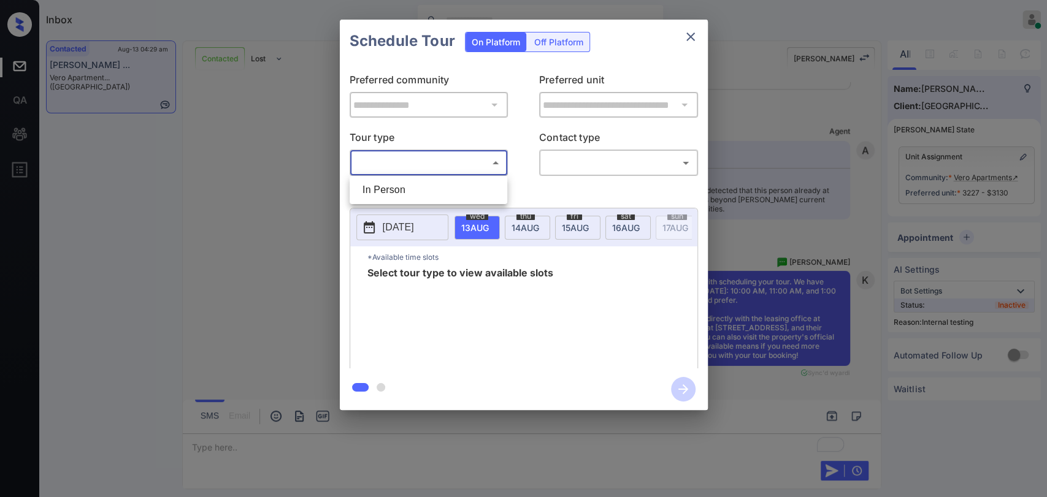
click at [432, 181] on li "In Person" at bounding box center [428, 190] width 151 height 22
type input "********"
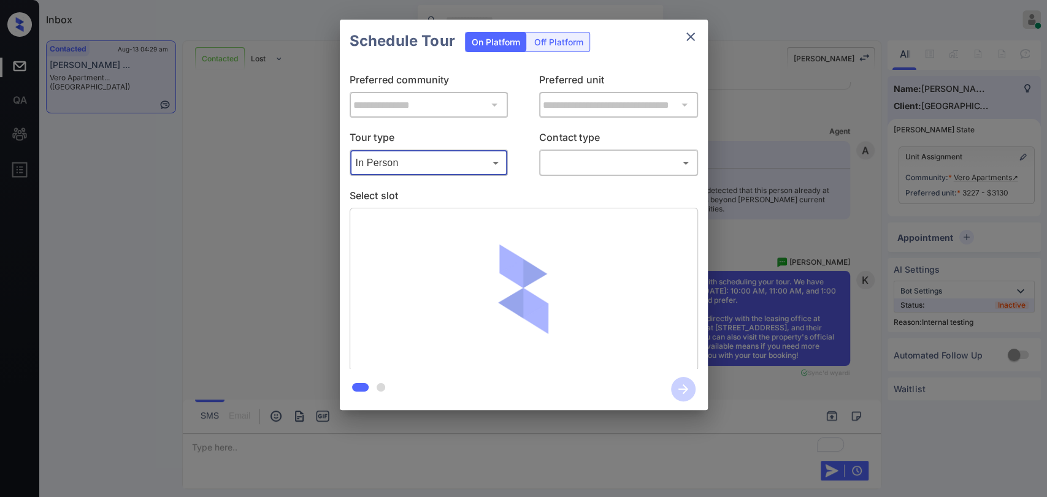
click at [552, 170] on body "Inbox Ajaya G Online Set yourself offline Set yourself on break Profile Switch …" at bounding box center [523, 248] width 1047 height 497
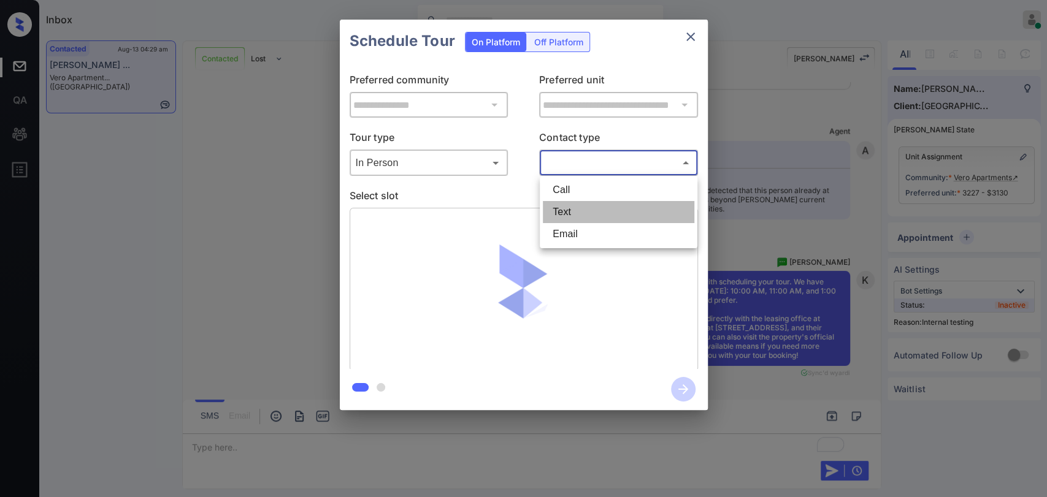
click at [561, 212] on li "Text" at bounding box center [618, 212] width 151 height 22
type input "****"
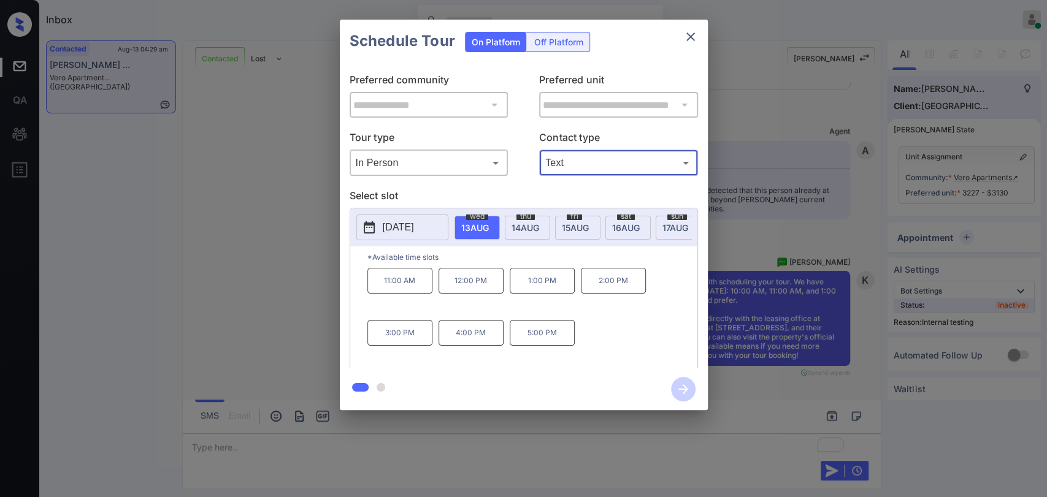
click at [489, 223] on span "16 AUG" at bounding box center [475, 228] width 28 height 10
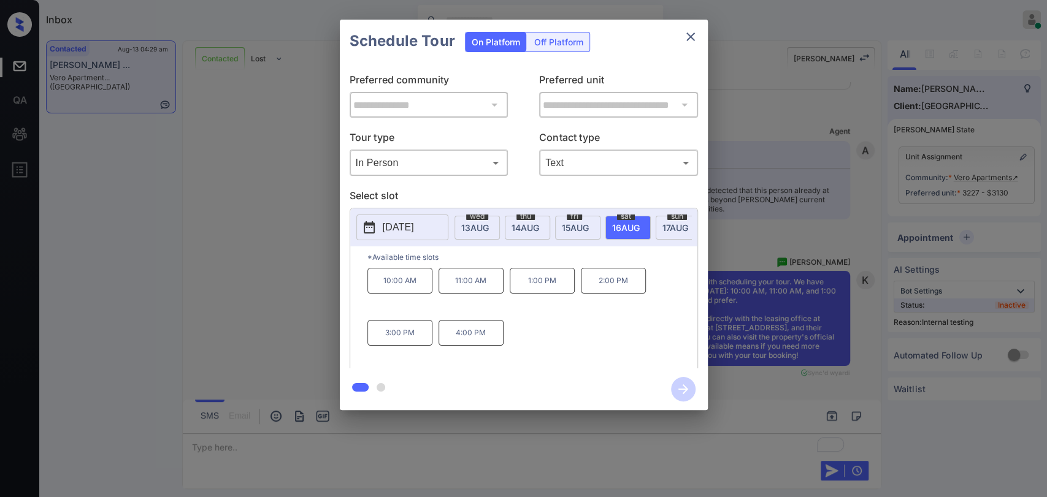
click at [527, 291] on p "1:00 PM" at bounding box center [542, 281] width 65 height 26
click at [682, 388] on icon "button" at bounding box center [683, 389] width 25 height 25
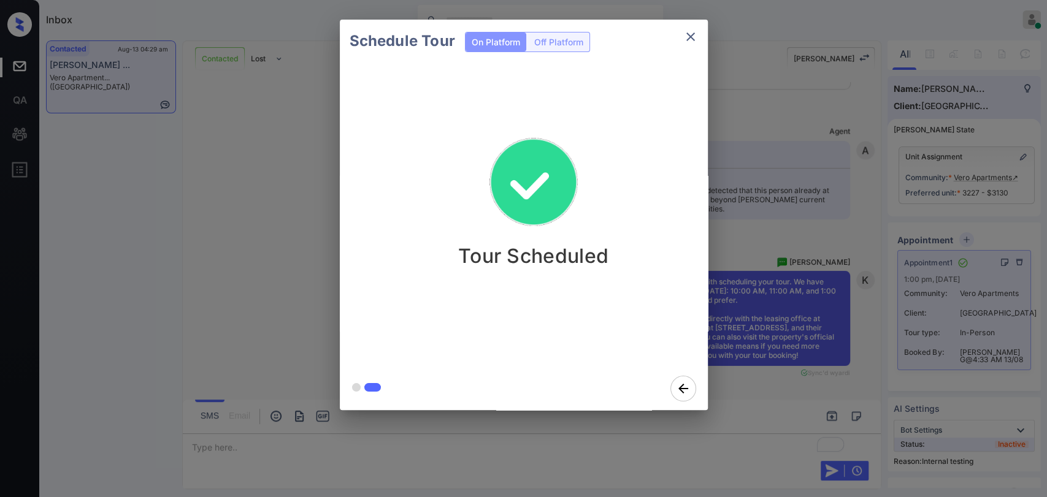
click at [231, 109] on div "Schedule Tour On Platform Off Platform Tour Scheduled" at bounding box center [523, 215] width 1047 height 430
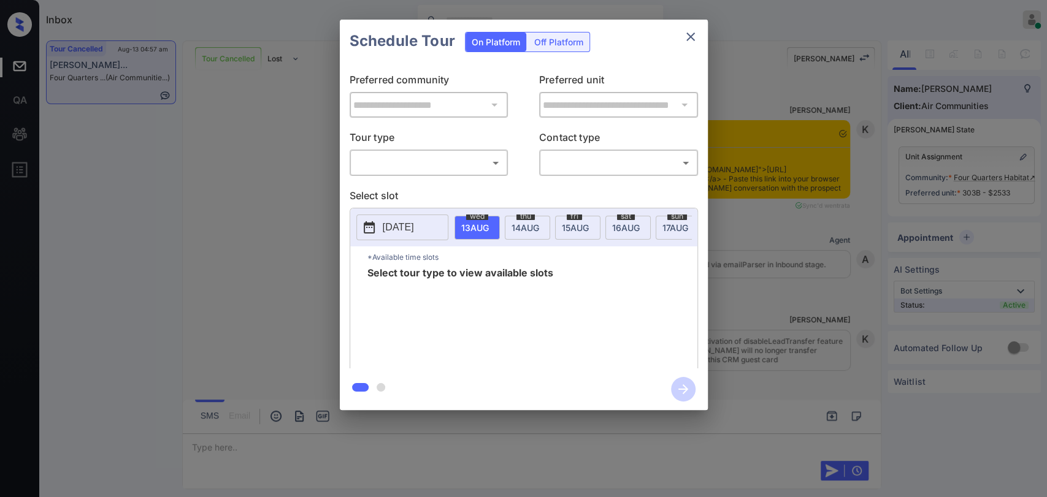
scroll to position [3377, 0]
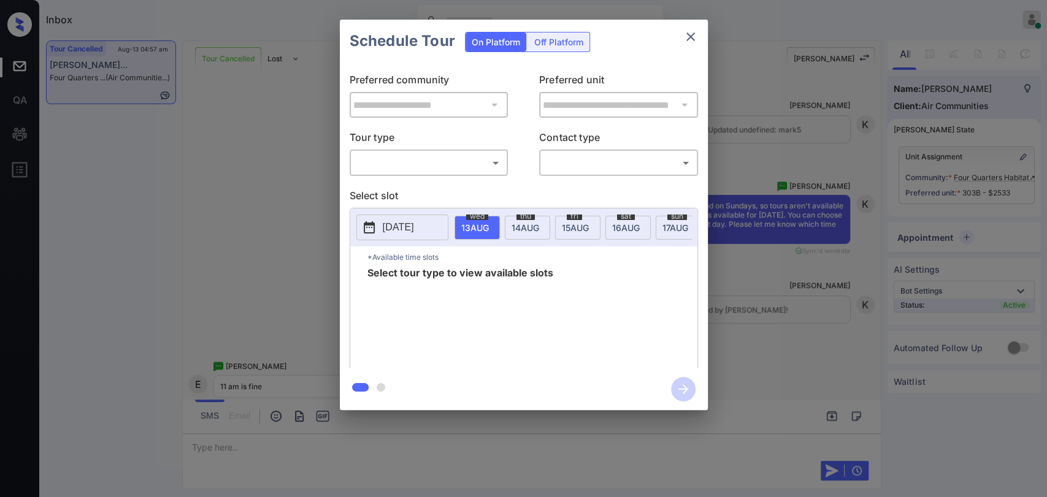
click at [300, 183] on div "**********" at bounding box center [523, 215] width 1047 height 430
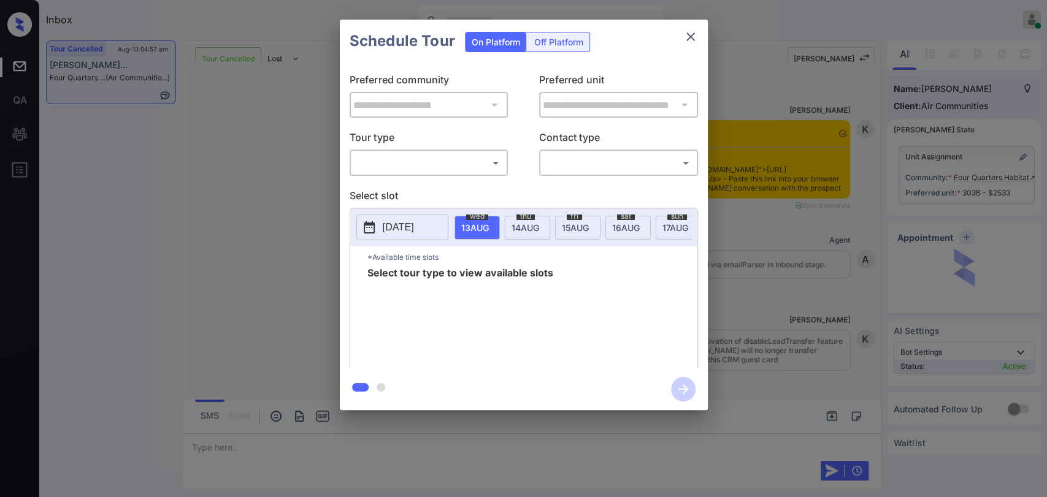
scroll to position [3650, 0]
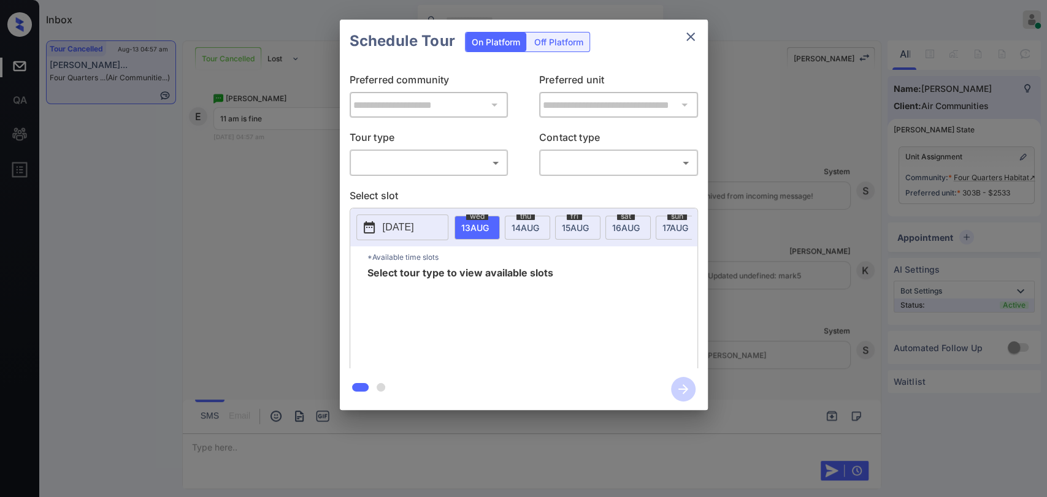
click at [397, 165] on body "Inbox [PERSON_NAME] G Online Set yourself offline Set yourself on break Profile…" at bounding box center [523, 248] width 1047 height 497
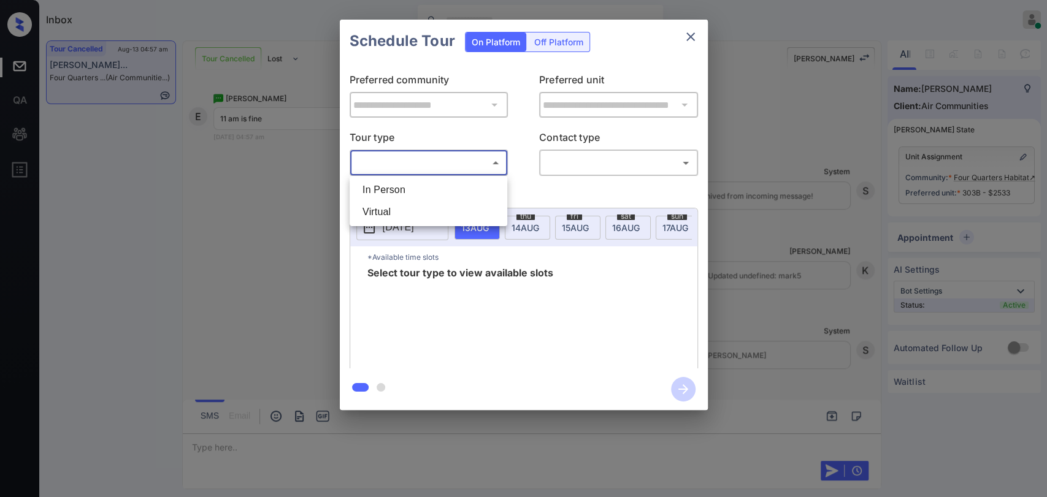
click at [395, 184] on li "In Person" at bounding box center [428, 190] width 151 height 22
type input "********"
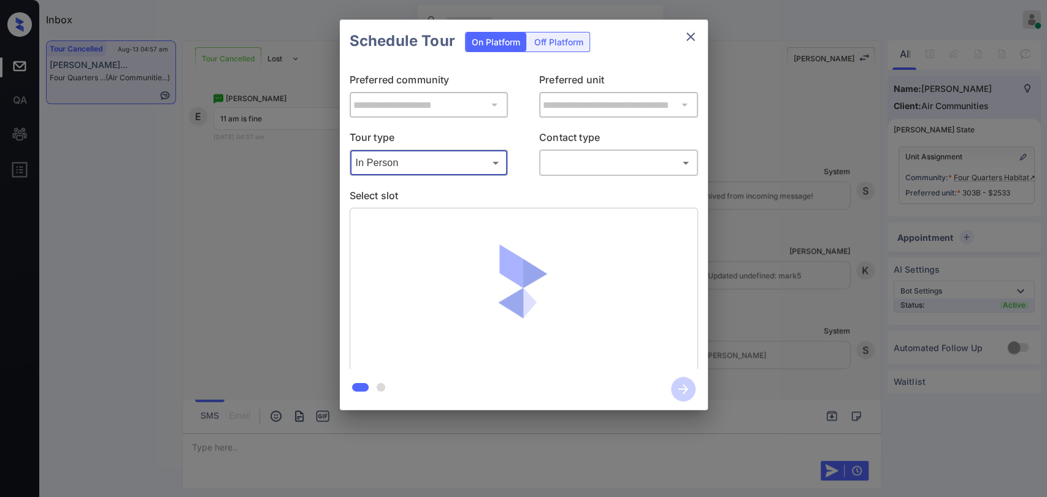
click at [584, 168] on body "Inbox [PERSON_NAME] G Online Set yourself offline Set yourself on break Profile…" at bounding box center [523, 248] width 1047 height 497
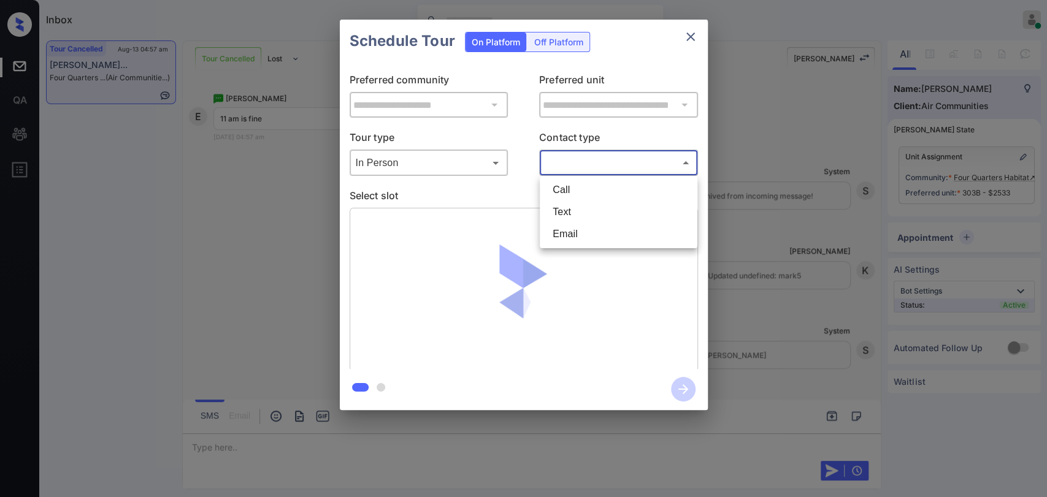
click at [581, 203] on li "Text" at bounding box center [618, 212] width 151 height 22
type input "****"
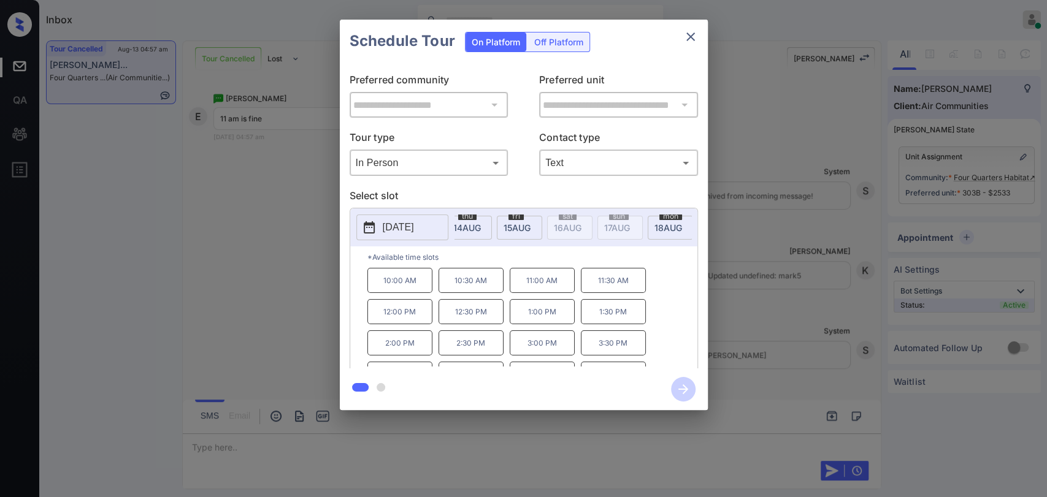
scroll to position [0, 82]
click at [407, 223] on span "[DATE]" at bounding box center [394, 228] width 28 height 10
click at [552, 285] on p "11:00 AM" at bounding box center [542, 280] width 65 height 25
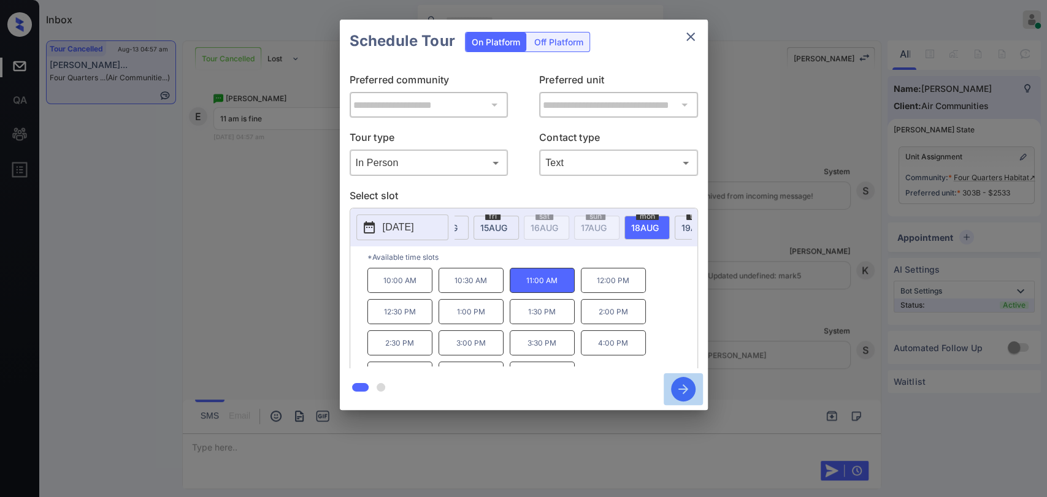
click at [684, 389] on icon "button" at bounding box center [683, 389] width 10 height 10
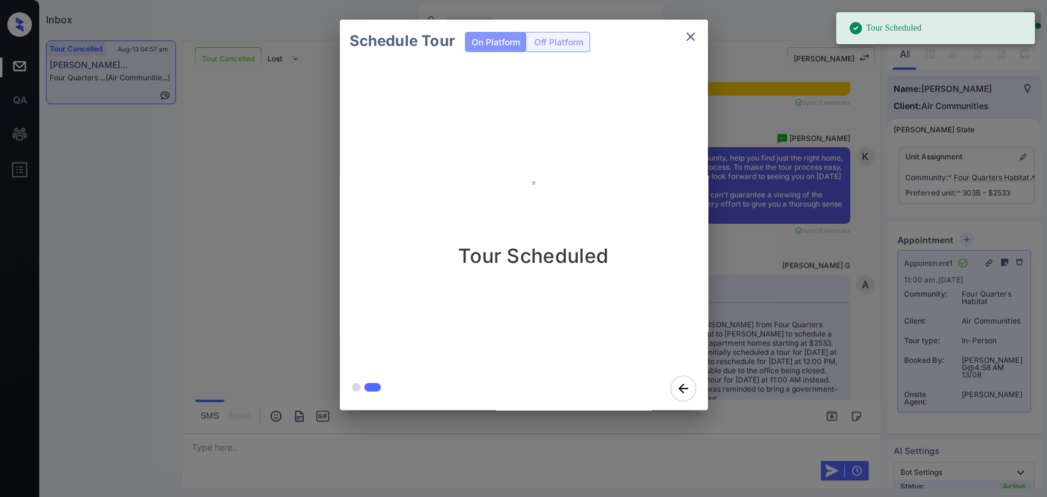
scroll to position [4227, 0]
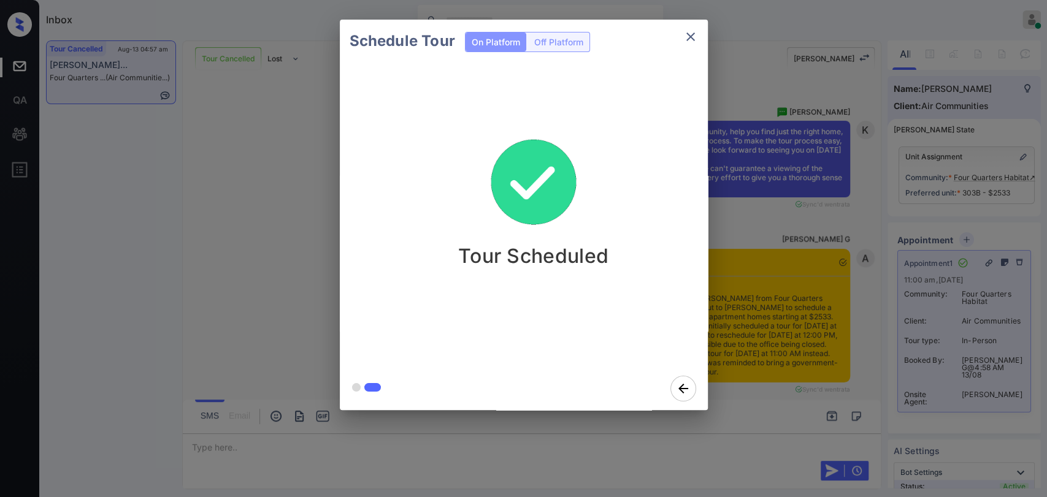
click at [285, 105] on div "Schedule Tour On Platform Off Platform Tour Scheduled" at bounding box center [523, 215] width 1047 height 430
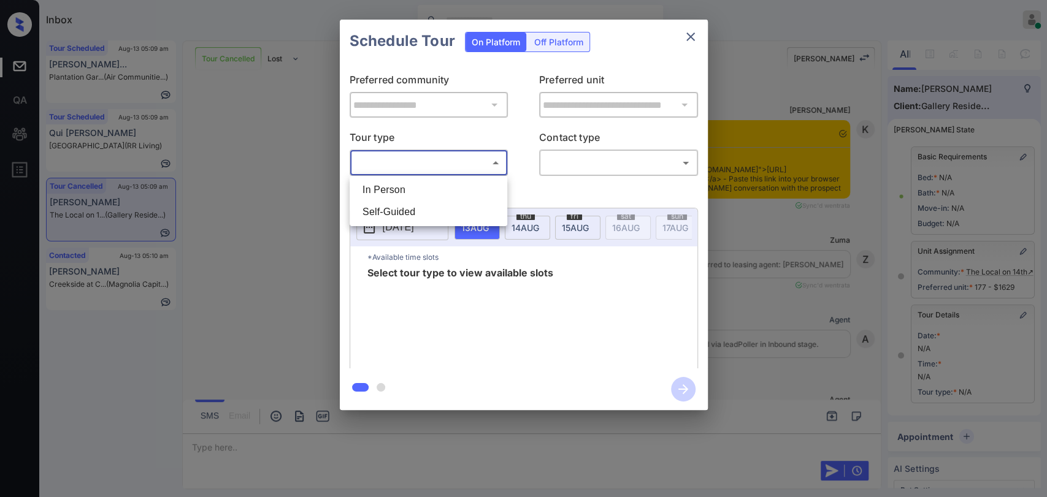
click at [404, 185] on li "In Person" at bounding box center [428, 190] width 151 height 22
type input "********"
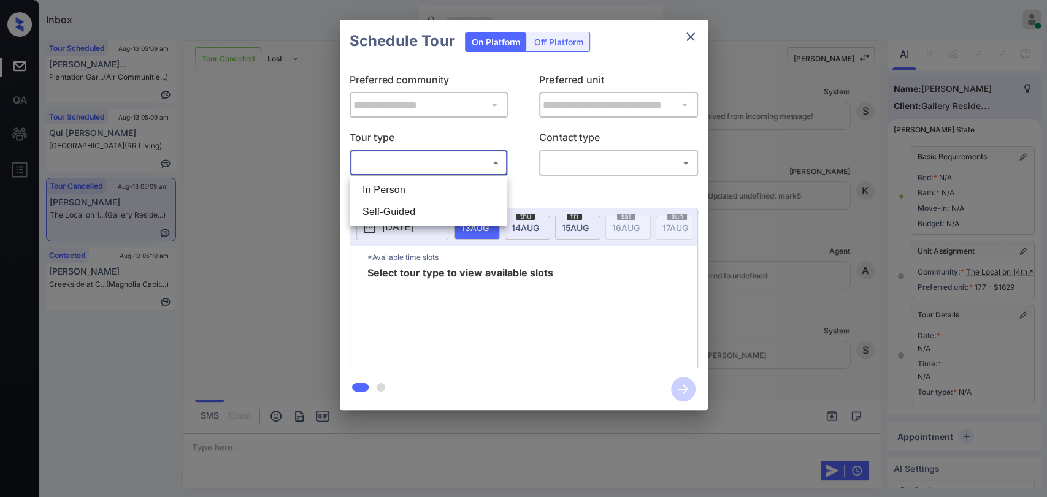
scroll to position [123, 0]
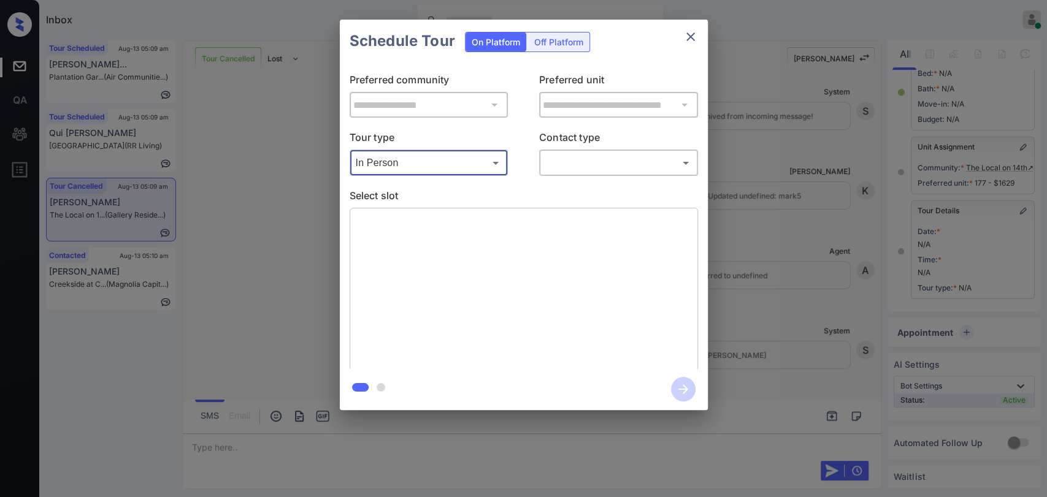
click at [579, 158] on body "Inbox [PERSON_NAME] G Online Set yourself offline Set yourself on break Profile…" at bounding box center [523, 248] width 1047 height 497
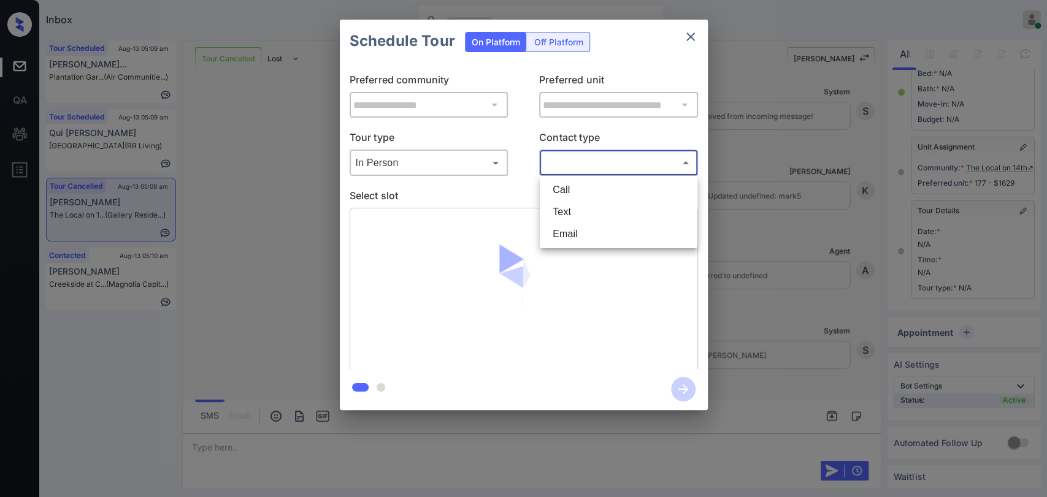
click at [572, 210] on li "Text" at bounding box center [618, 212] width 151 height 22
type input "****"
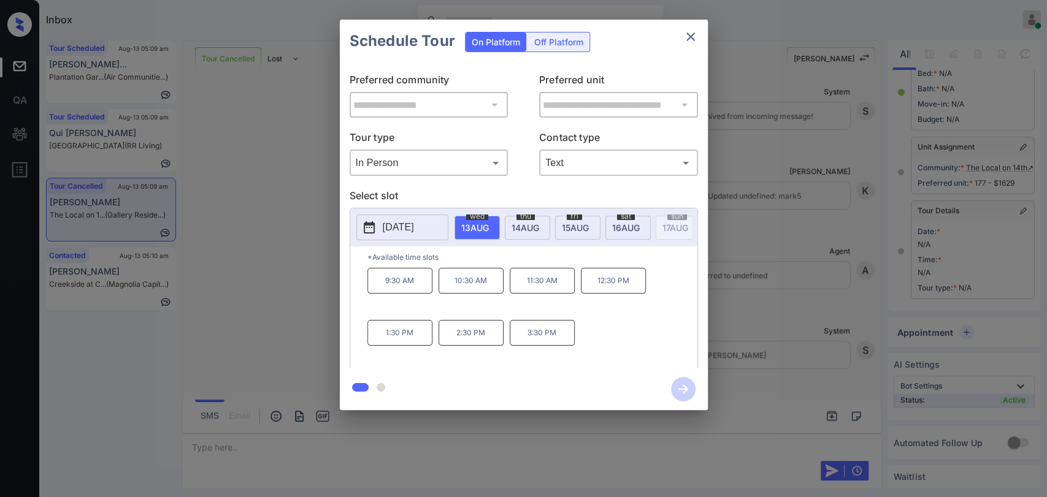
click at [489, 231] on span "[DATE]" at bounding box center [475, 228] width 28 height 10
click at [489, 338] on p "2:30 PM" at bounding box center [470, 333] width 65 height 26
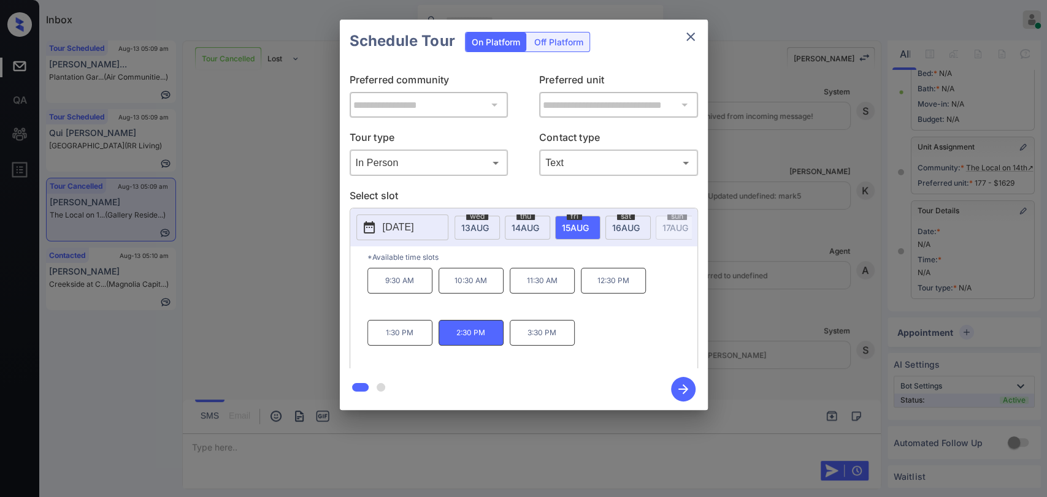
click at [684, 387] on icon "button" at bounding box center [683, 389] width 10 height 10
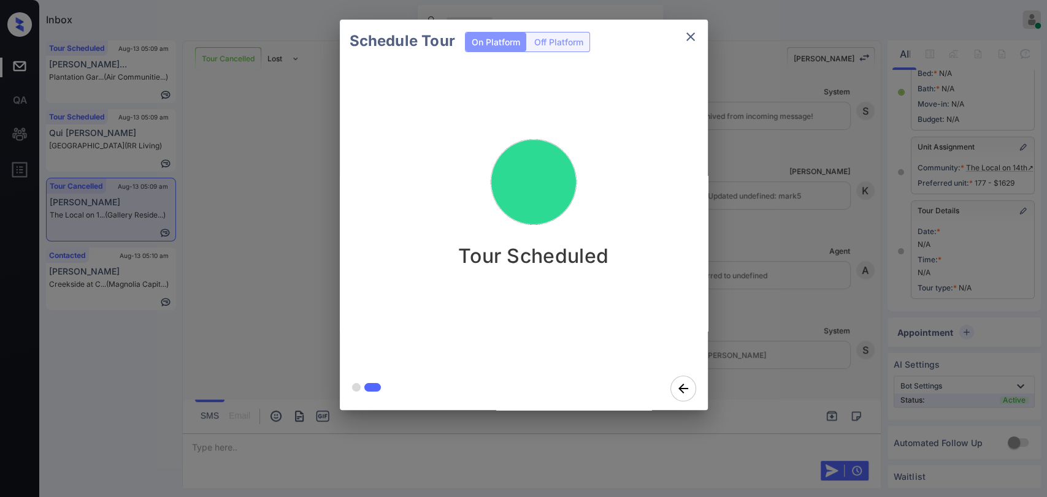
click at [785, 229] on div "Schedule Tour On Platform Off Platform Tour Scheduled" at bounding box center [523, 215] width 1047 height 430
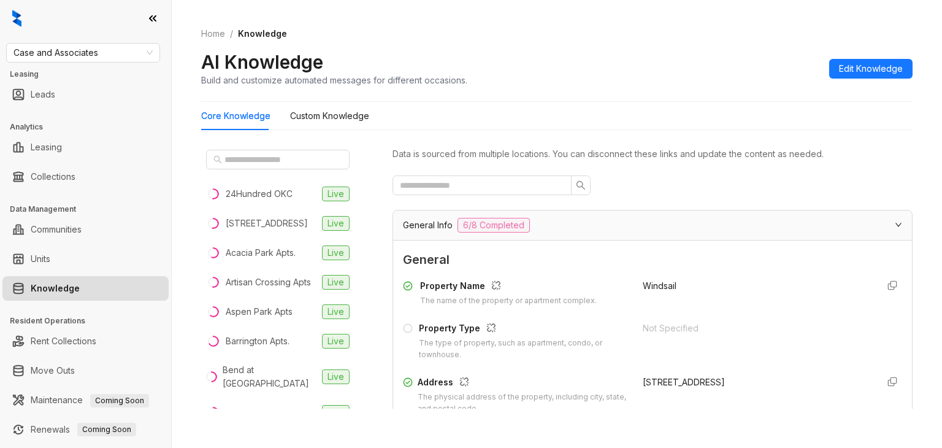
click at [100, 54] on span "Case and Associates" at bounding box center [82, 53] width 139 height 18
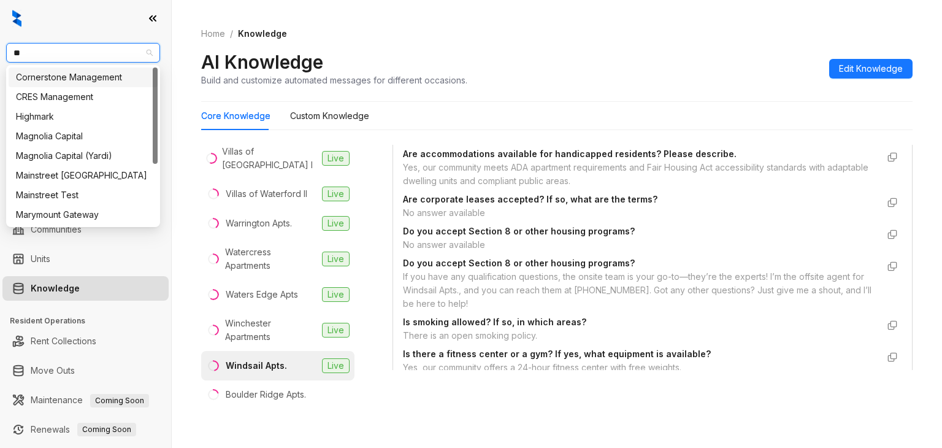
type input "***"
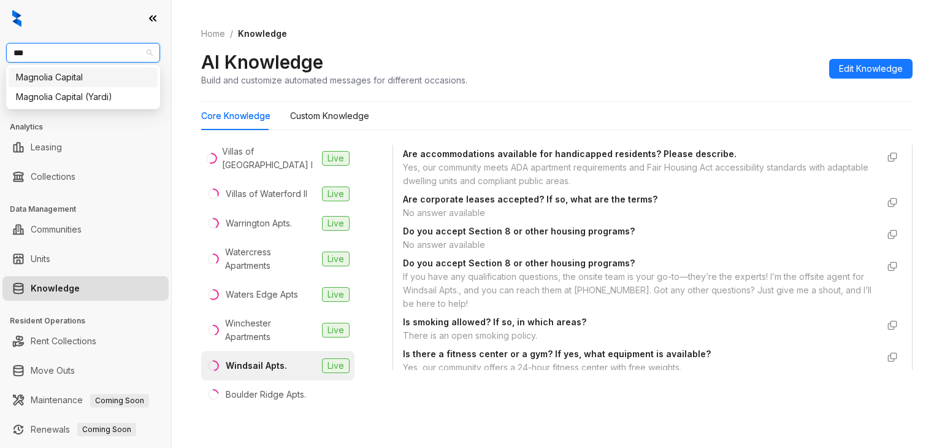
click at [82, 69] on div "Magnolia Capital" at bounding box center [83, 77] width 149 height 20
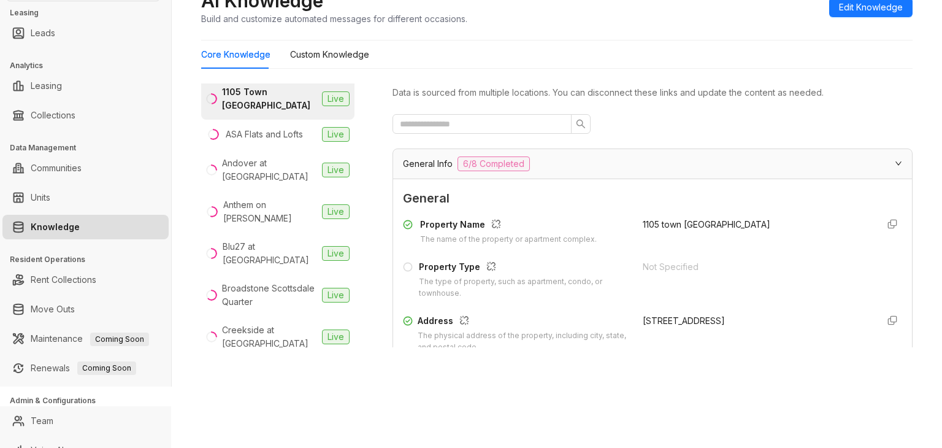
scroll to position [61, 0]
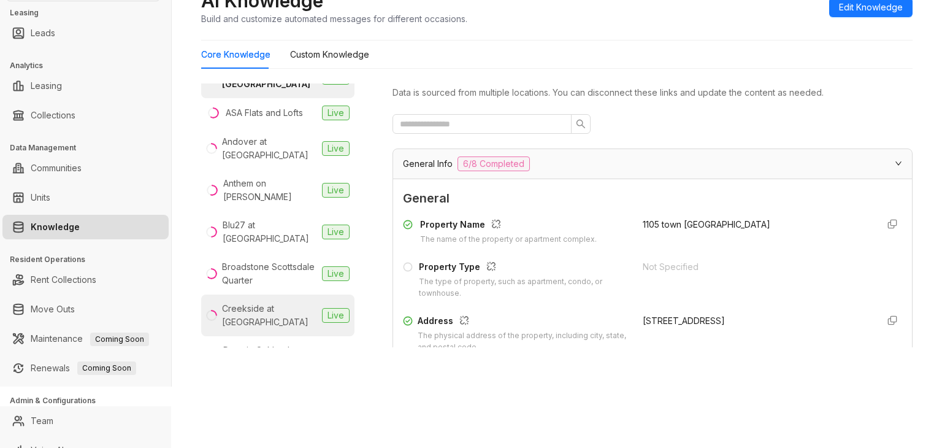
click at [238, 302] on div "Creekside at [GEOGRAPHIC_DATA]" at bounding box center [269, 315] width 95 height 27
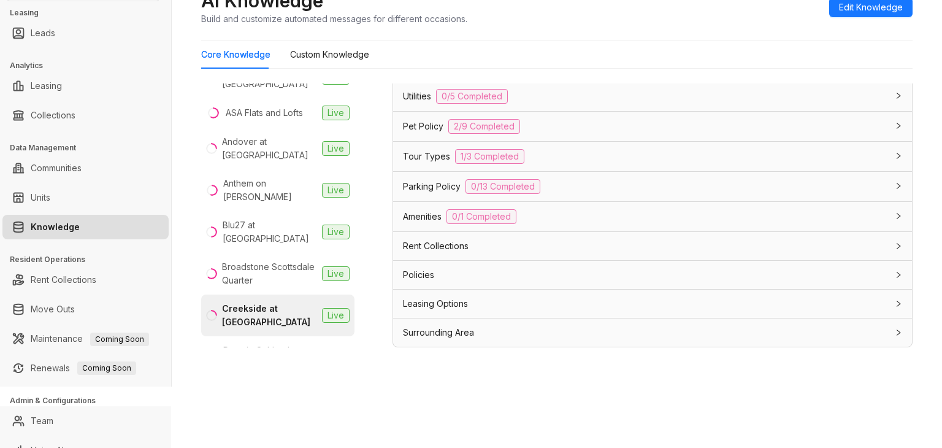
scroll to position [950, 0]
click at [434, 302] on span "Leasing Options" at bounding box center [435, 303] width 65 height 13
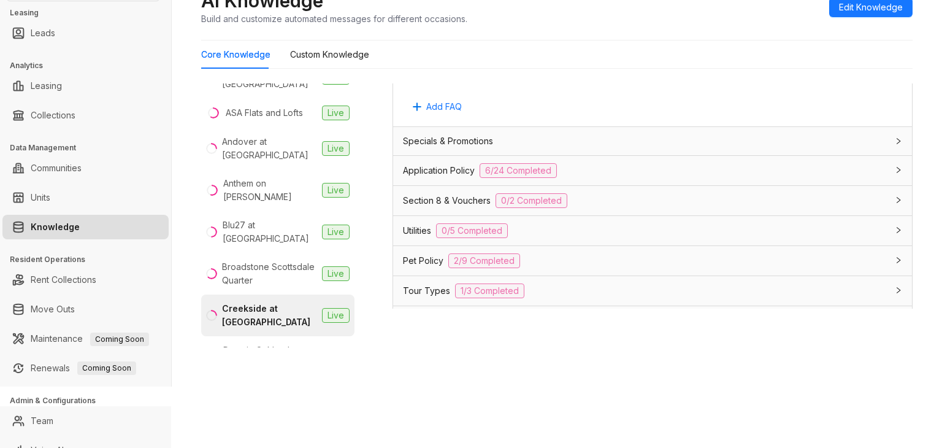
scroll to position [863, 0]
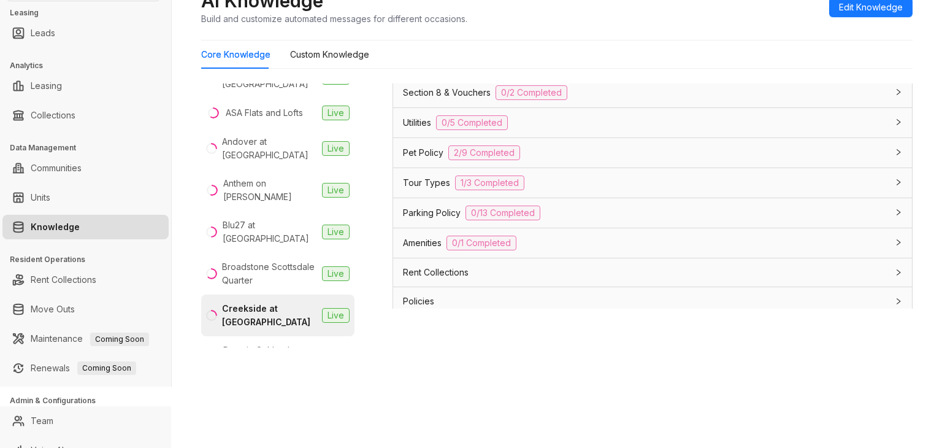
click at [410, 129] on span "Utilities" at bounding box center [417, 122] width 28 height 13
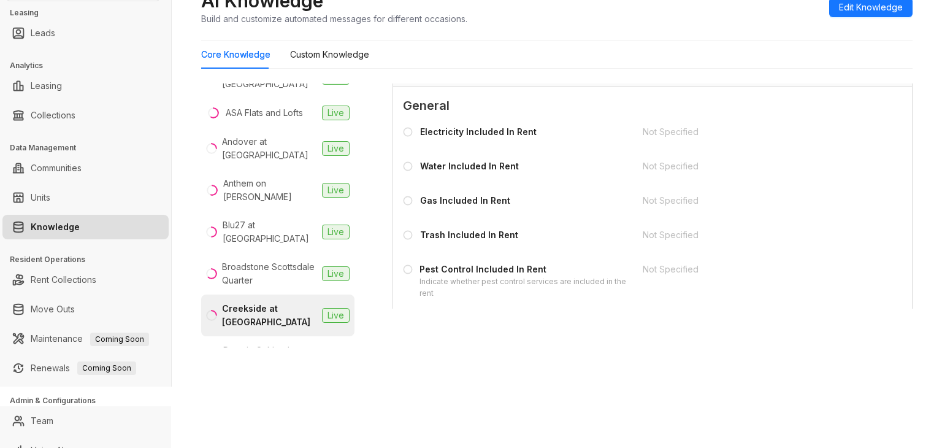
scroll to position [986, 0]
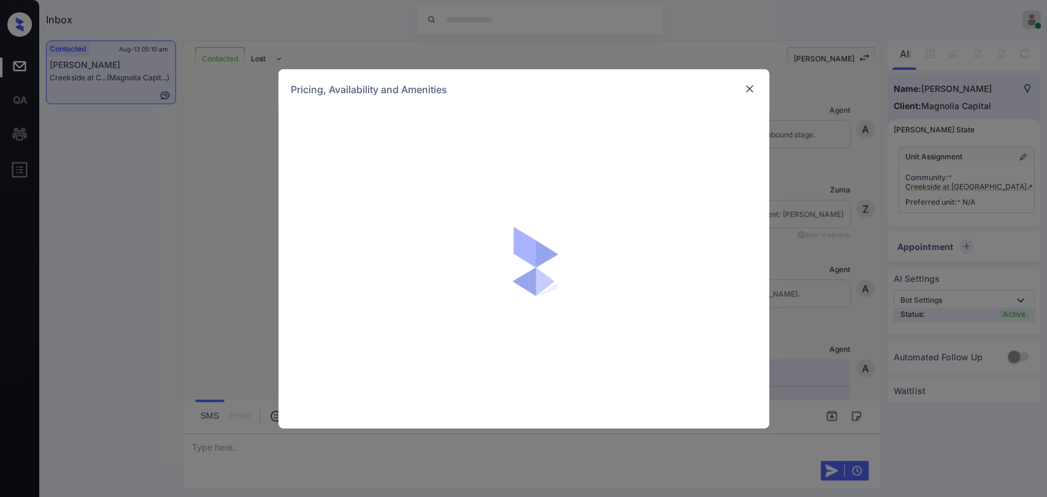
scroll to position [1459, 0]
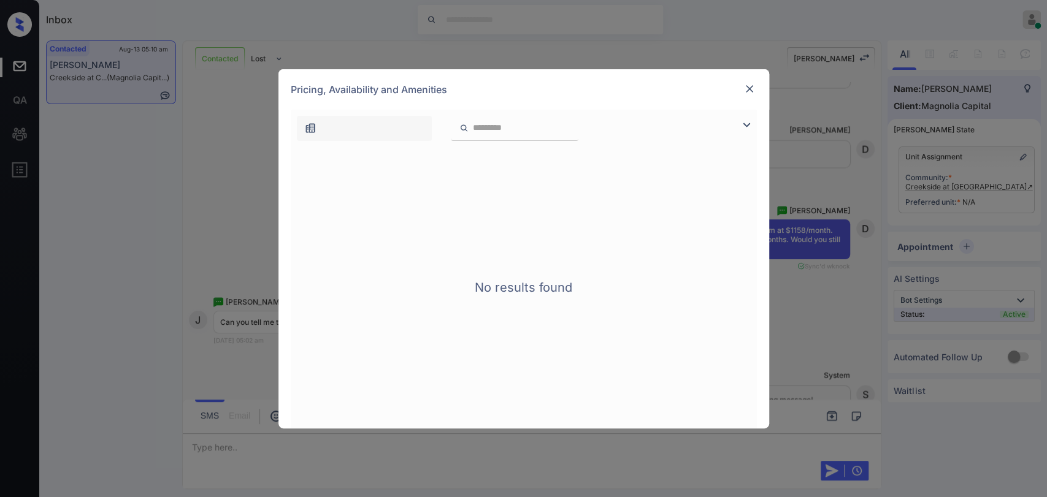
click at [744, 121] on img at bounding box center [746, 125] width 15 height 15
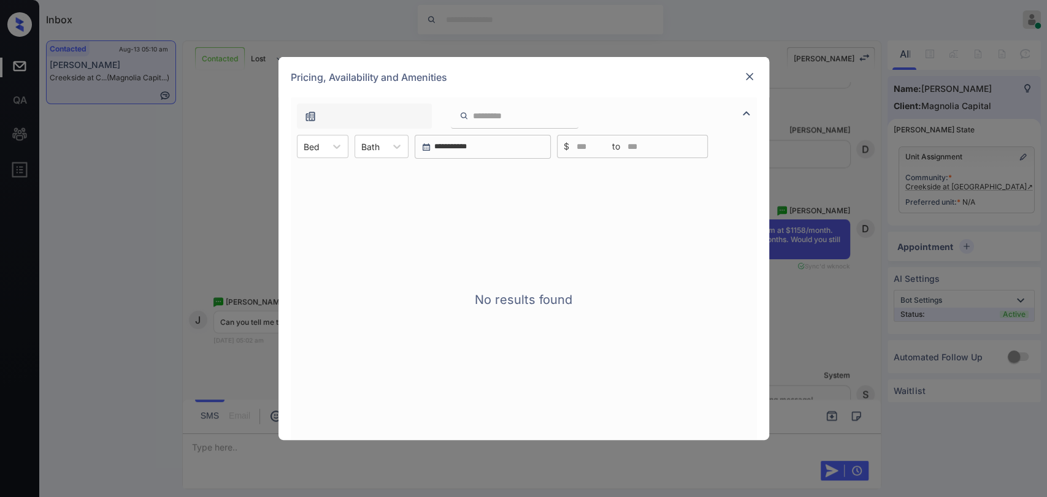
click at [749, 75] on img at bounding box center [749, 77] width 12 height 12
